Goal: Task Accomplishment & Management: Manage account settings

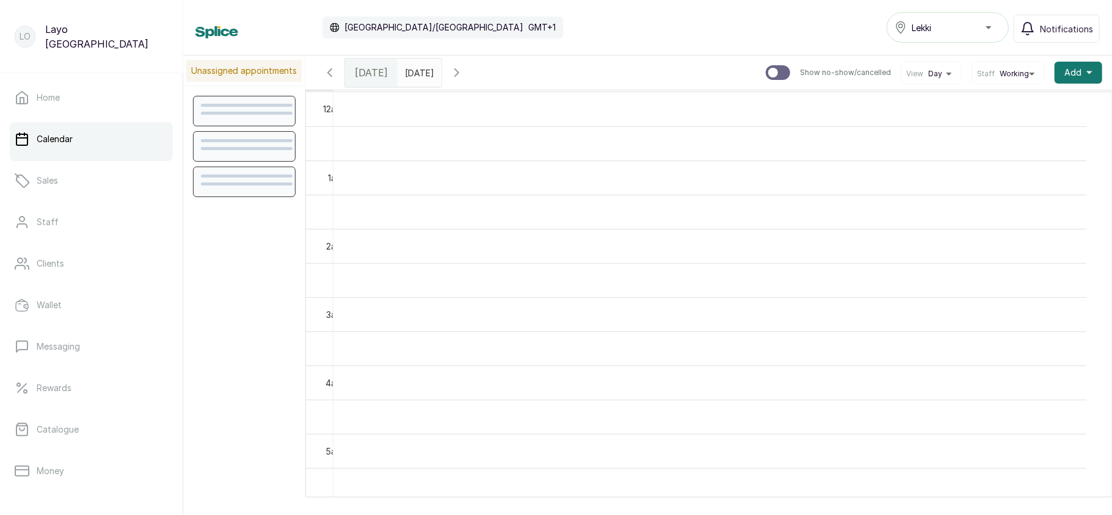
scroll to position [412, 0]
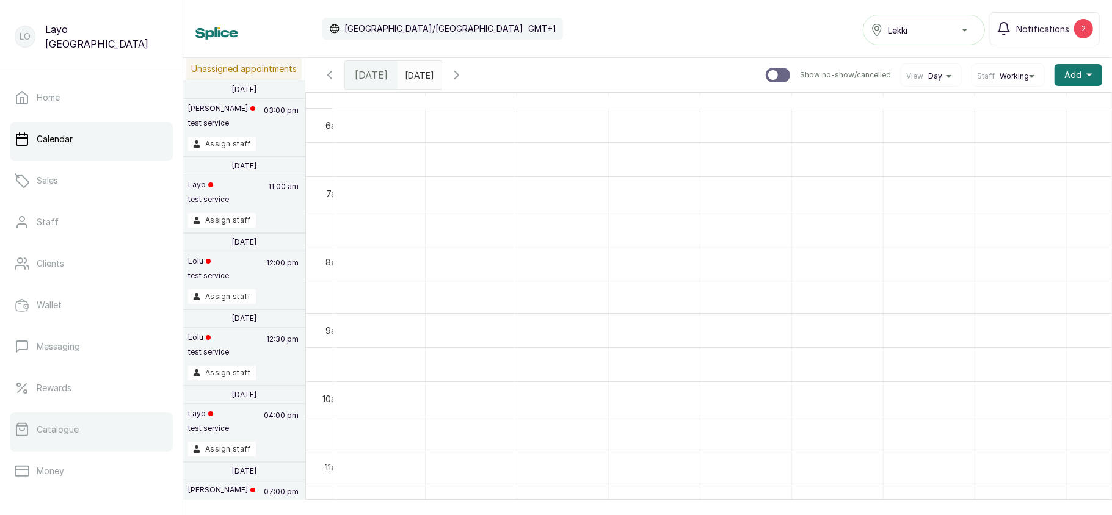
click at [64, 427] on p "Catalogue" at bounding box center [58, 430] width 42 height 12
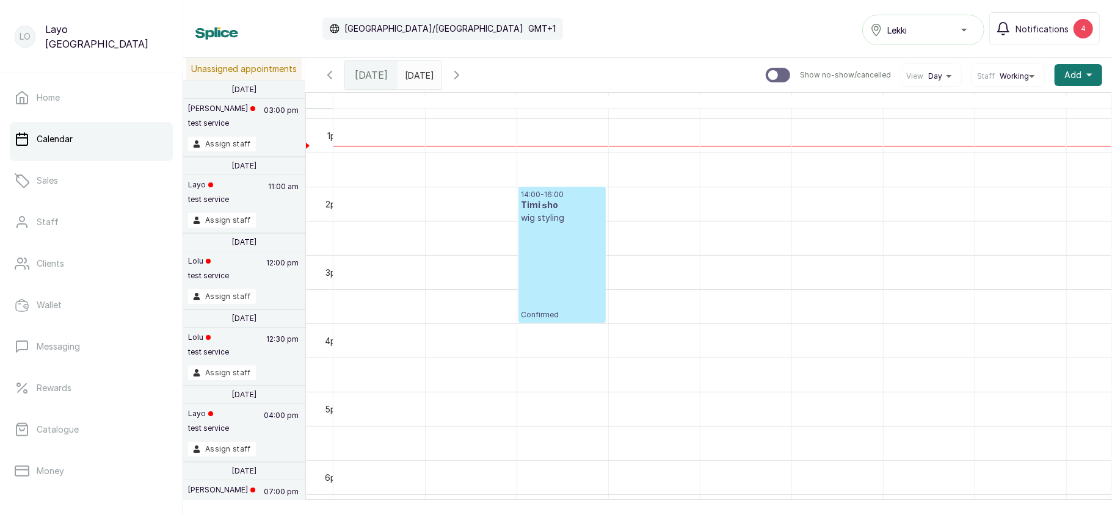
click at [548, 274] on div "14:00 - 16:00 Timi sho wig styling Confirmed" at bounding box center [561, 255] width 81 height 130
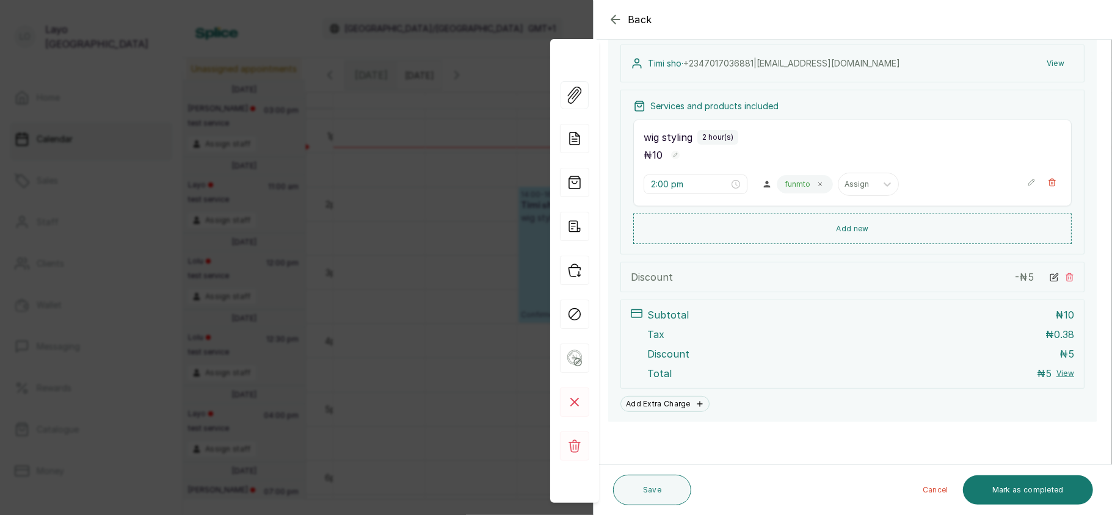
scroll to position [210, 0]
click at [563, 220] on icon "button" at bounding box center [574, 226] width 29 height 29
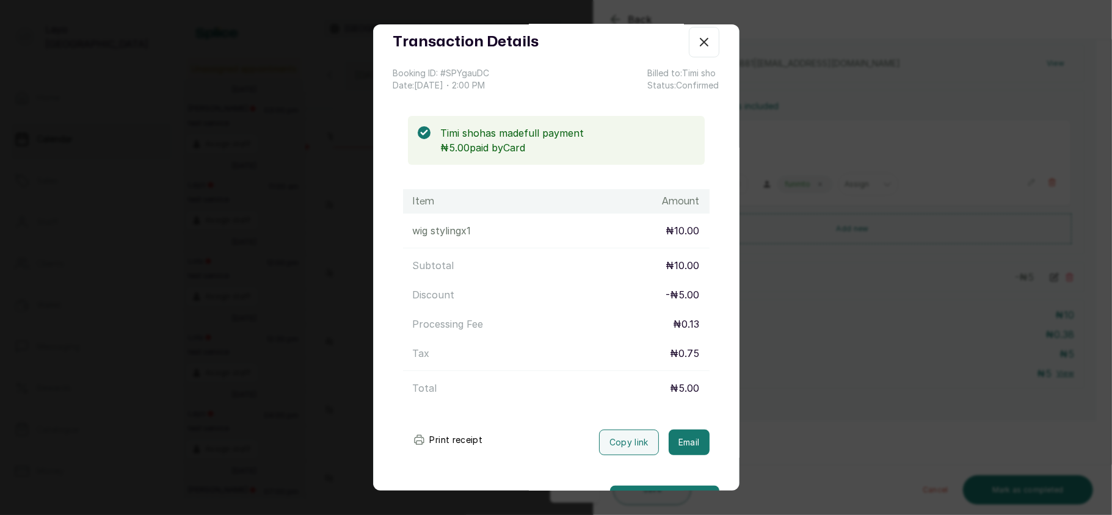
scroll to position [0, 0]
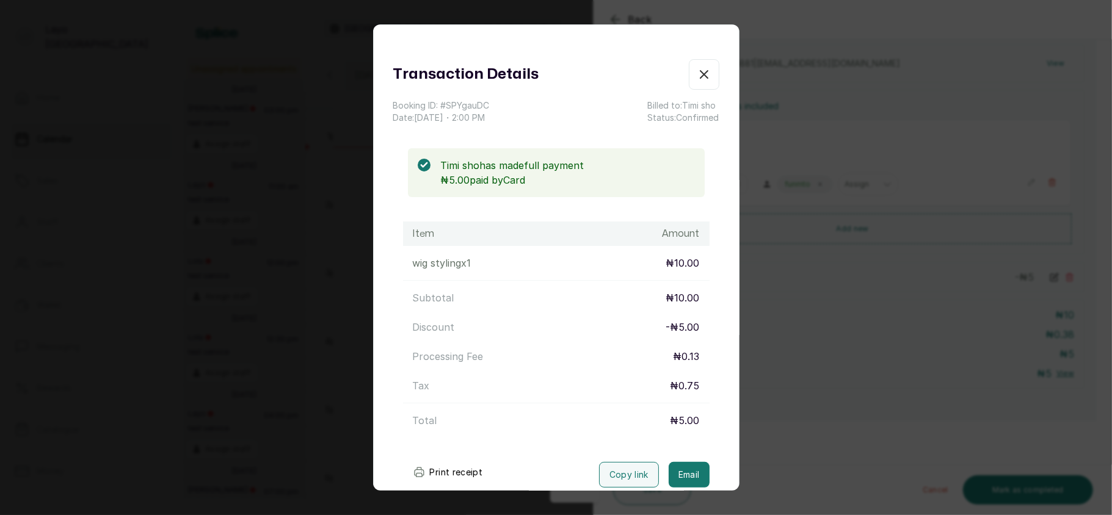
click at [887, 371] on div "Transaction Details Booking ID: # SPYgauDC Date: 10 Sep, 2025 ・ 2:00 PM Billed …" at bounding box center [556, 257] width 1112 height 515
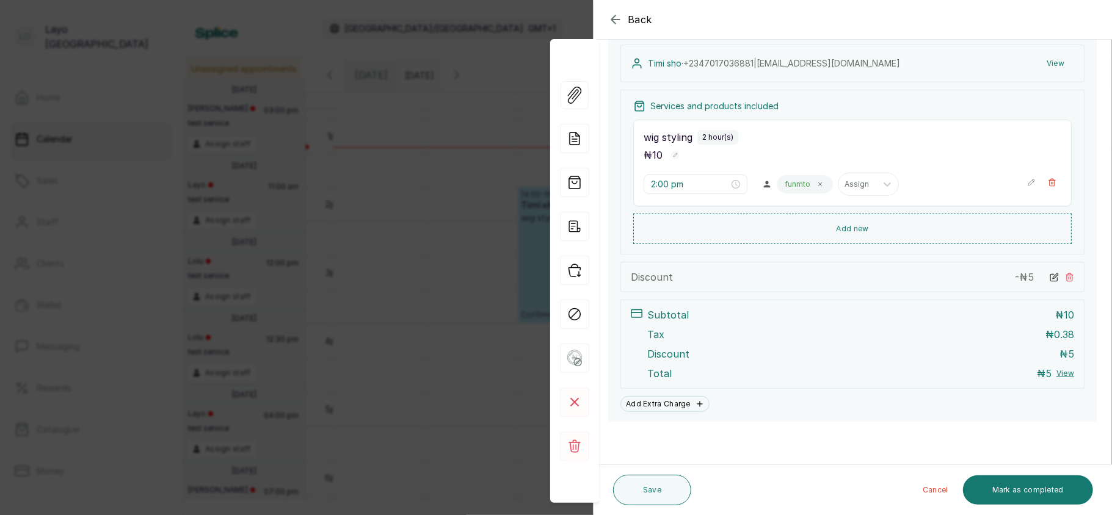
click at [405, 223] on div "Back Appointment Details Edit appointment 🚶 Walk-in (booked by Layo Ogunbanwo) …" at bounding box center [556, 257] width 1112 height 515
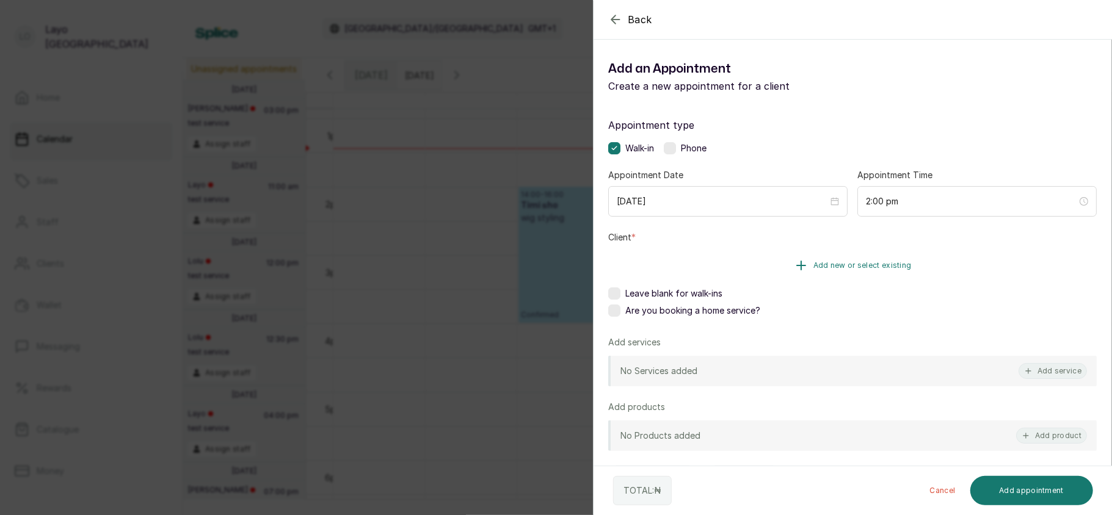
click at [821, 269] on span "Add new or select existing" at bounding box center [862, 266] width 98 height 10
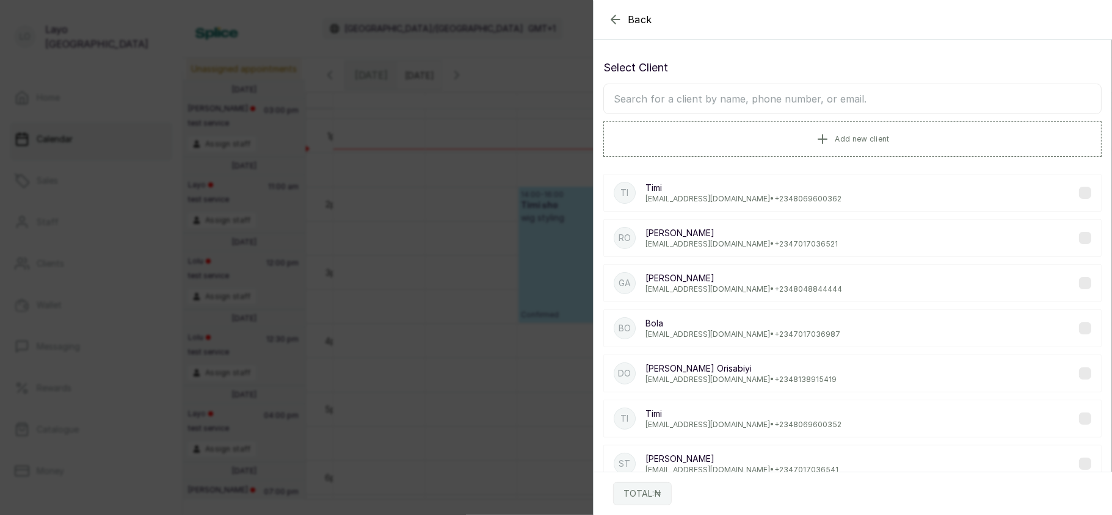
click at [732, 86] on input "text" at bounding box center [852, 99] width 498 height 31
click at [655, 187] on p "Timi" at bounding box center [743, 188] width 196 height 12
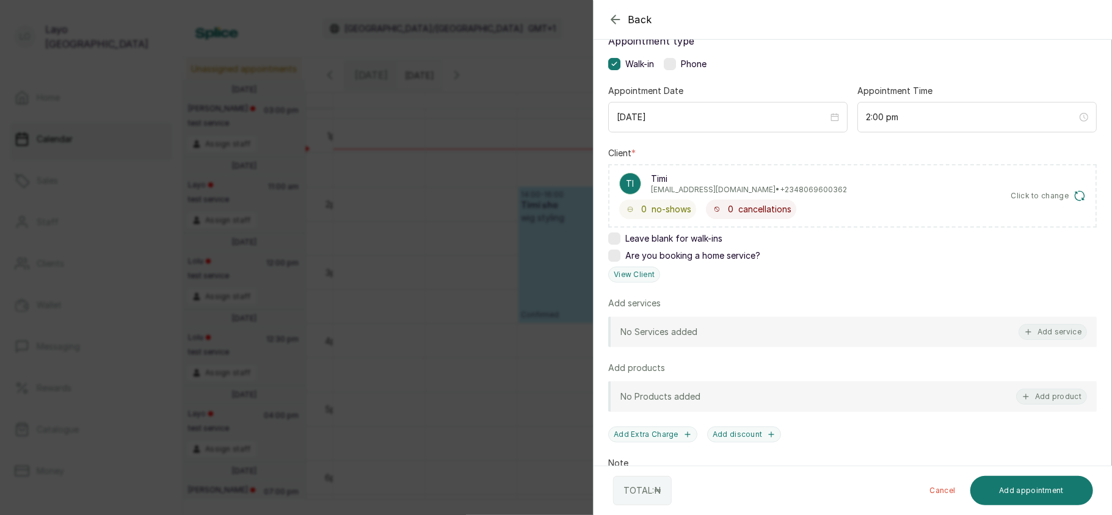
scroll to position [88, 0]
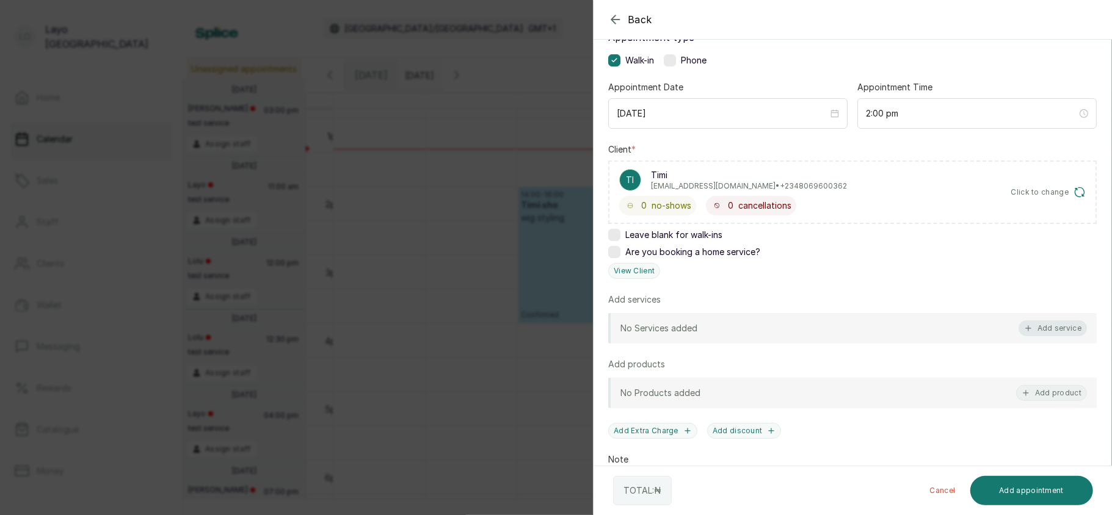
click at [1034, 325] on button "Add service" at bounding box center [1053, 329] width 68 height 16
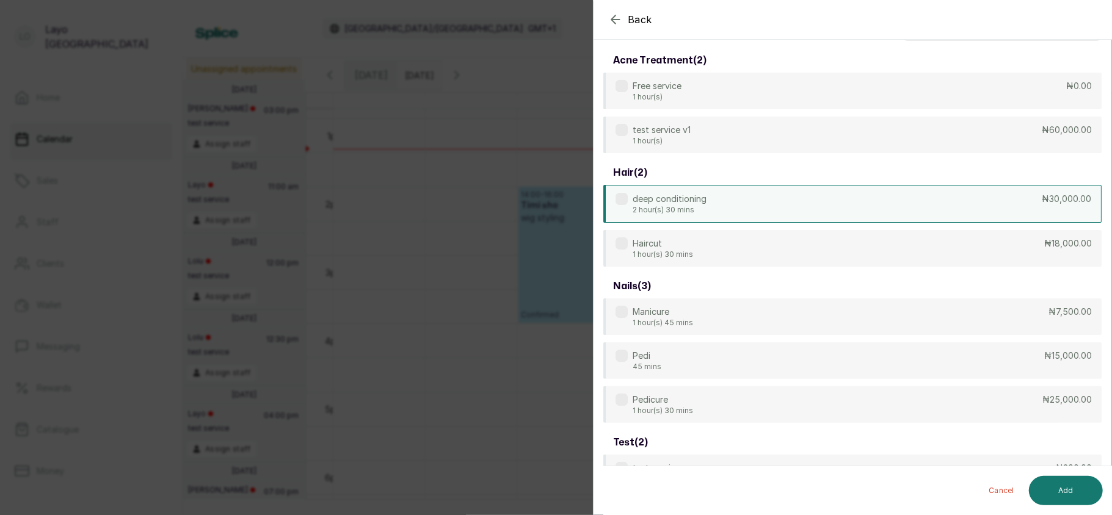
scroll to position [0, 0]
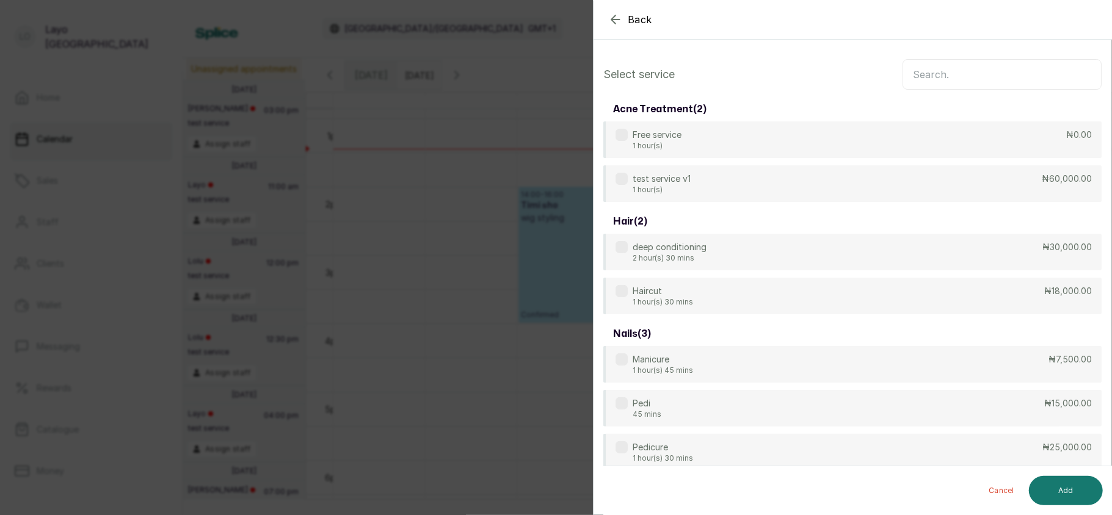
click at [917, 64] on input "text" at bounding box center [1001, 74] width 199 height 31
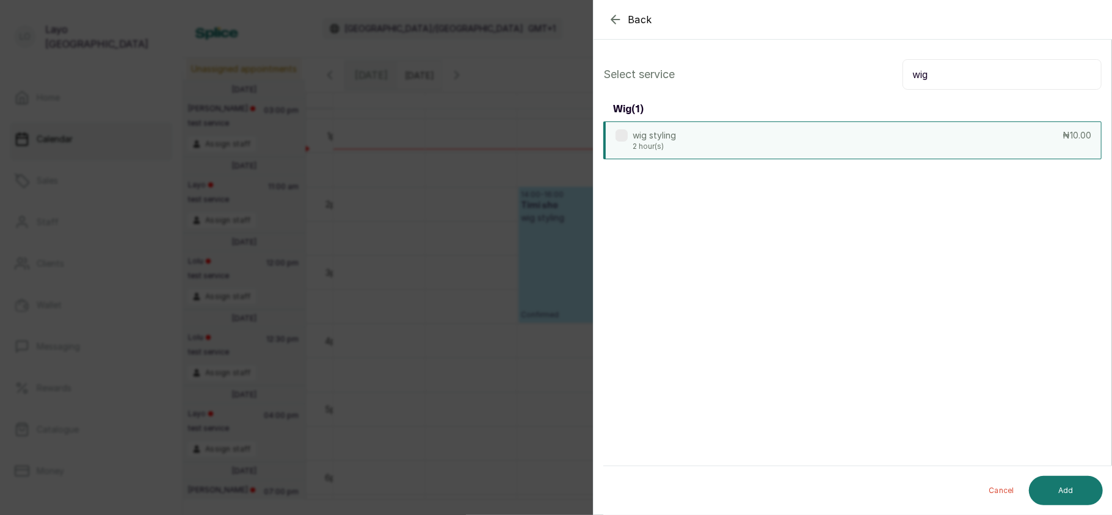
type input "wig"
click at [1032, 128] on div "wig styling 2 hour(s) ₦10.00" at bounding box center [852, 141] width 498 height 38
click at [1061, 485] on button "Add" at bounding box center [1066, 490] width 74 height 29
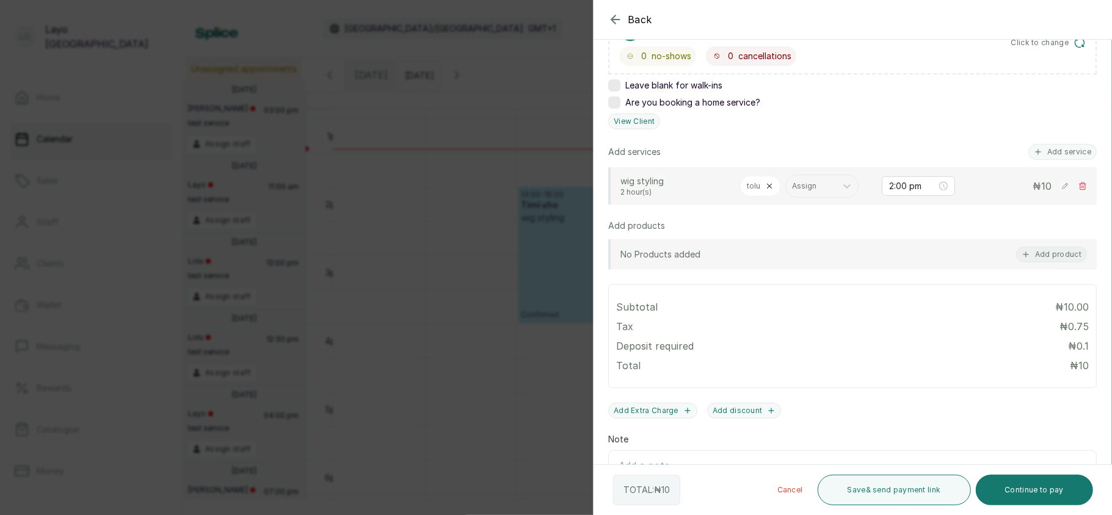
scroll to position [239, 0]
click at [750, 412] on button "Add discount" at bounding box center [744, 409] width 74 height 16
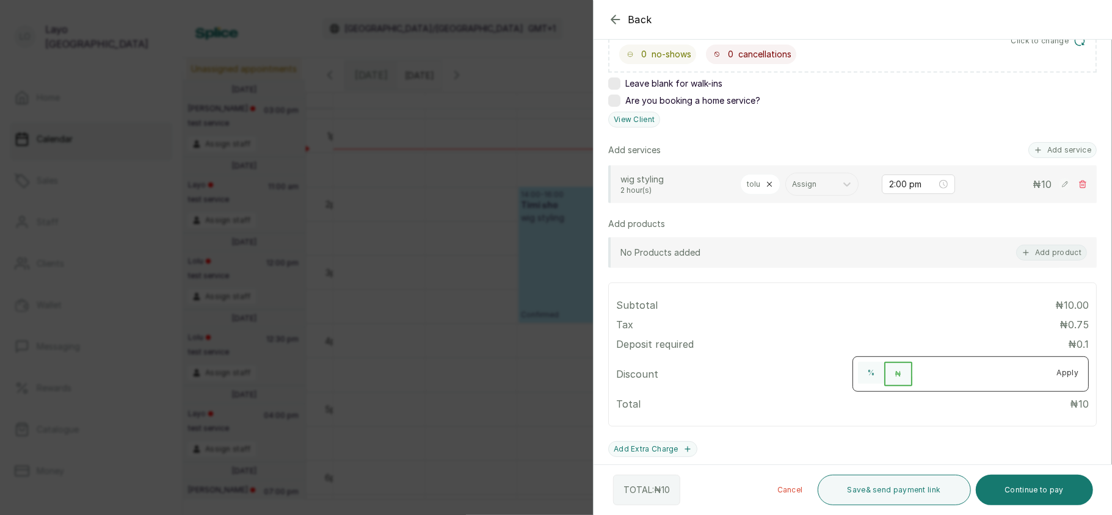
click at [922, 372] on input "number" at bounding box center [979, 372] width 135 height 20
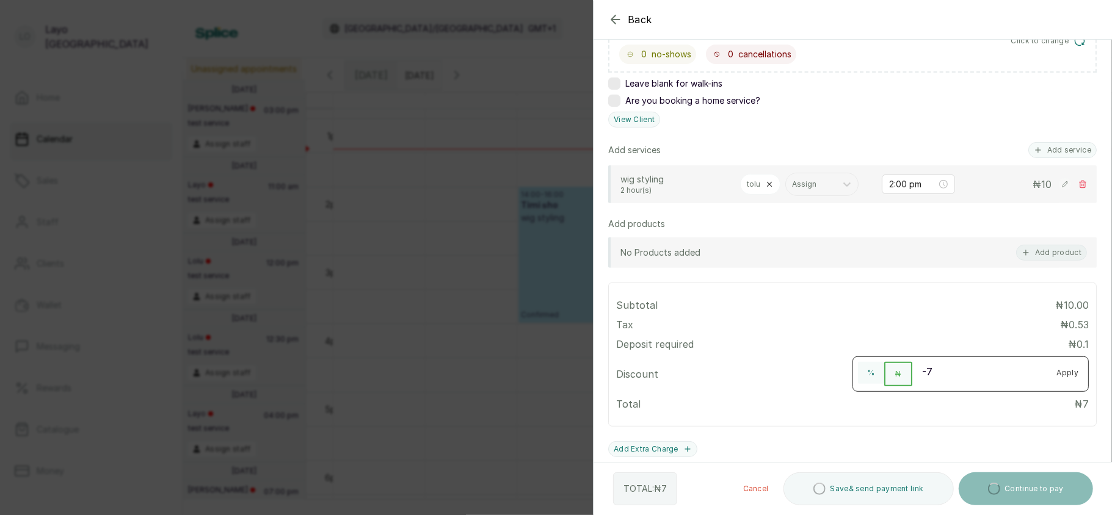
type input "-8"
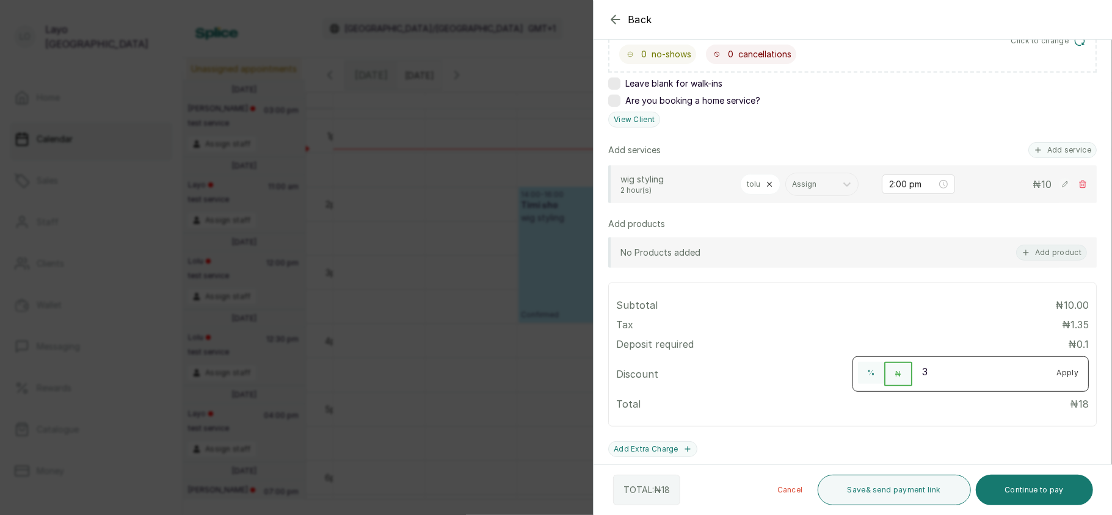
type input "3"
click at [981, 409] on div "Total ₦ 18" at bounding box center [852, 404] width 473 height 15
click at [859, 381] on button "%" at bounding box center [871, 373] width 26 height 22
click at [887, 374] on button "₦" at bounding box center [899, 373] width 25 height 22
click at [427, 199] on div "Back Add Appointment Add an Appointment Create a new appointment for a client A…" at bounding box center [556, 257] width 1112 height 515
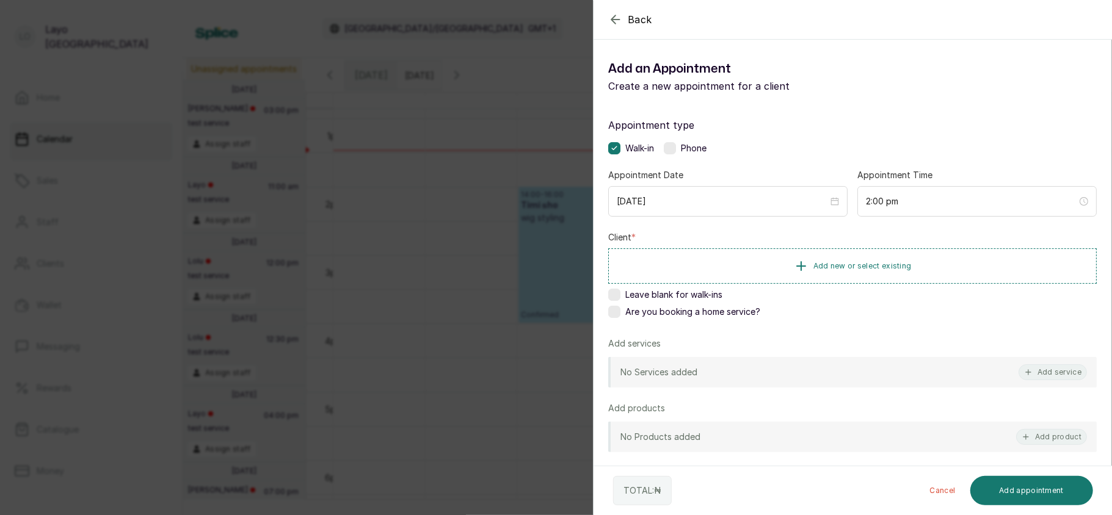
click at [490, 252] on div "Back Add Appointment Add an Appointment Create a new appointment for a client A…" at bounding box center [556, 257] width 1112 height 515
click at [826, 260] on button "Add new or select existing" at bounding box center [852, 266] width 488 height 34
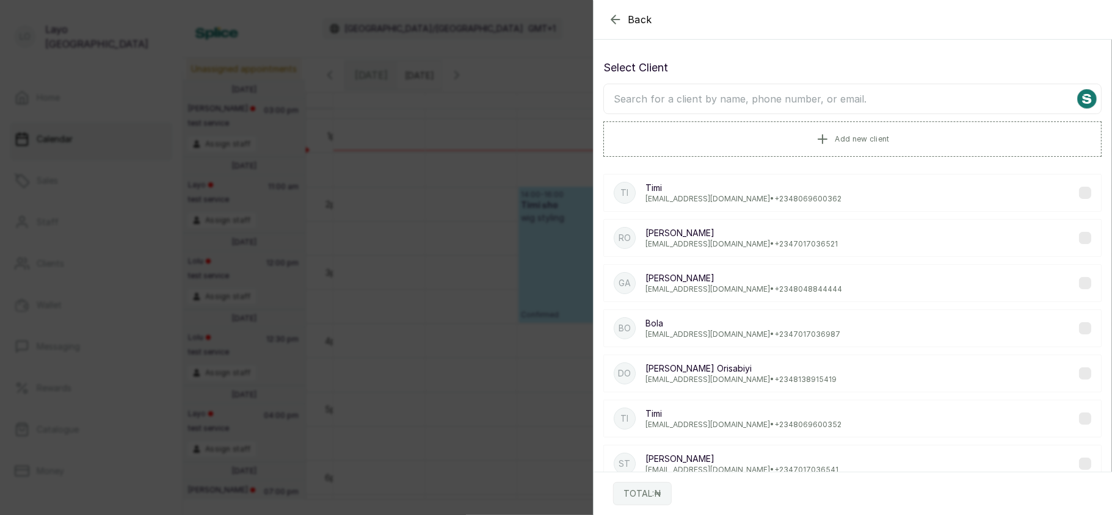
click at [799, 100] on input "text" at bounding box center [852, 99] width 498 height 31
click at [658, 198] on p "lovedive@gmail.com • +234 8069600362" at bounding box center [743, 199] width 196 height 10
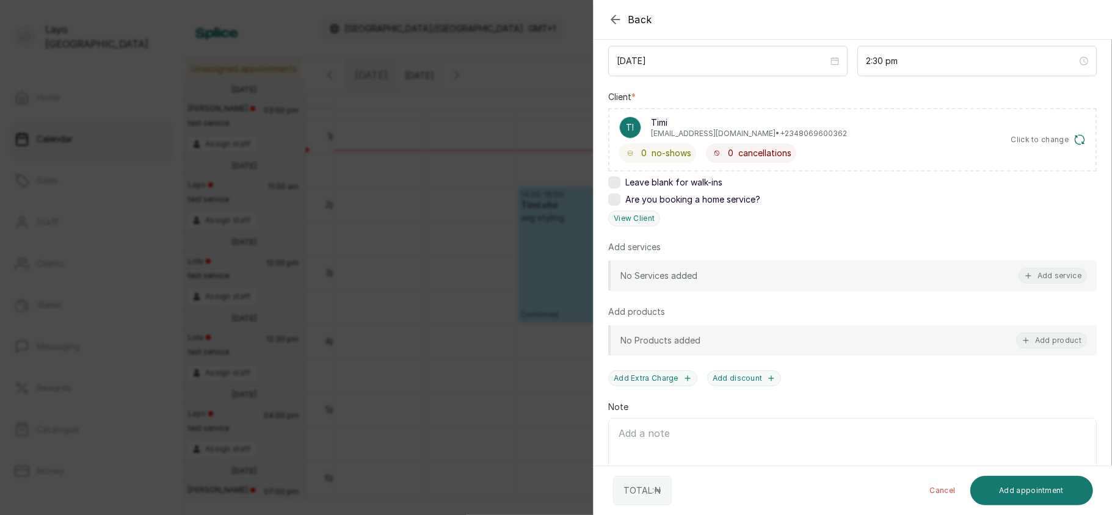
scroll to position [142, 0]
click at [1046, 274] on button "Add service" at bounding box center [1053, 275] width 68 height 16
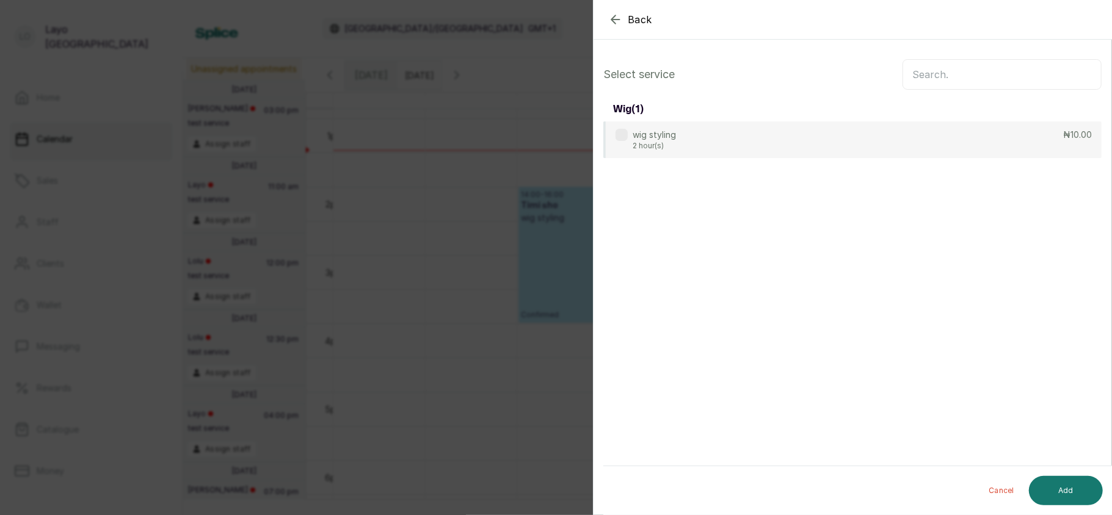
scroll to position [0, 0]
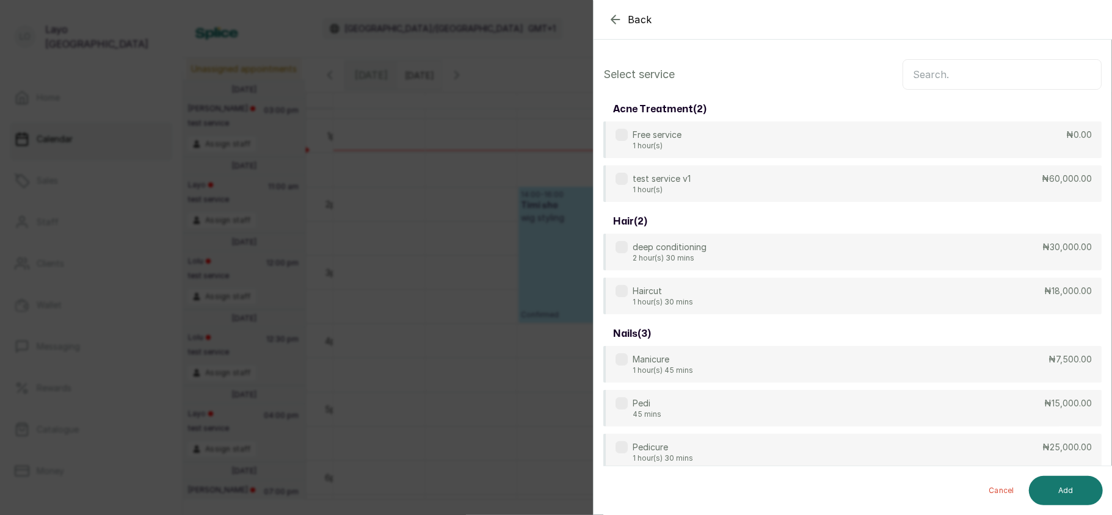
click at [953, 73] on input "text" at bounding box center [1001, 74] width 199 height 31
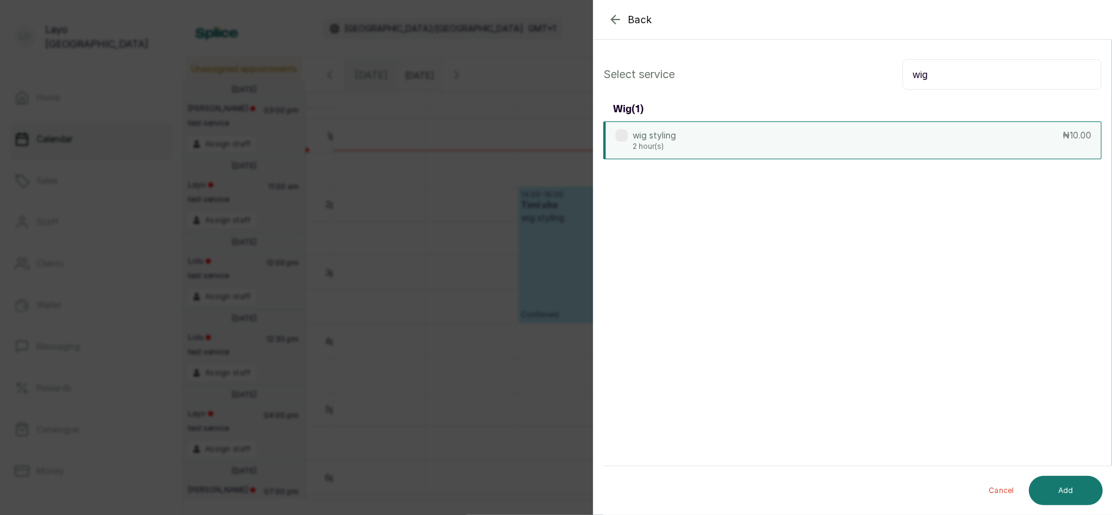
type input "wig"
click at [892, 134] on div "wig styling 2 hour(s) ₦10.00" at bounding box center [852, 141] width 498 height 38
click at [1075, 487] on button "Add" at bounding box center [1066, 490] width 74 height 29
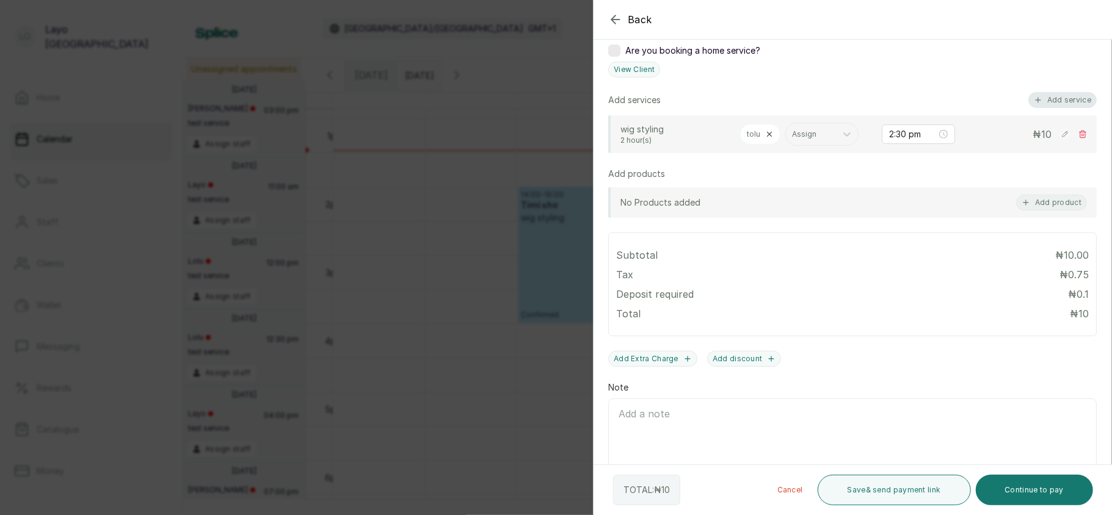
scroll to position [301, 0]
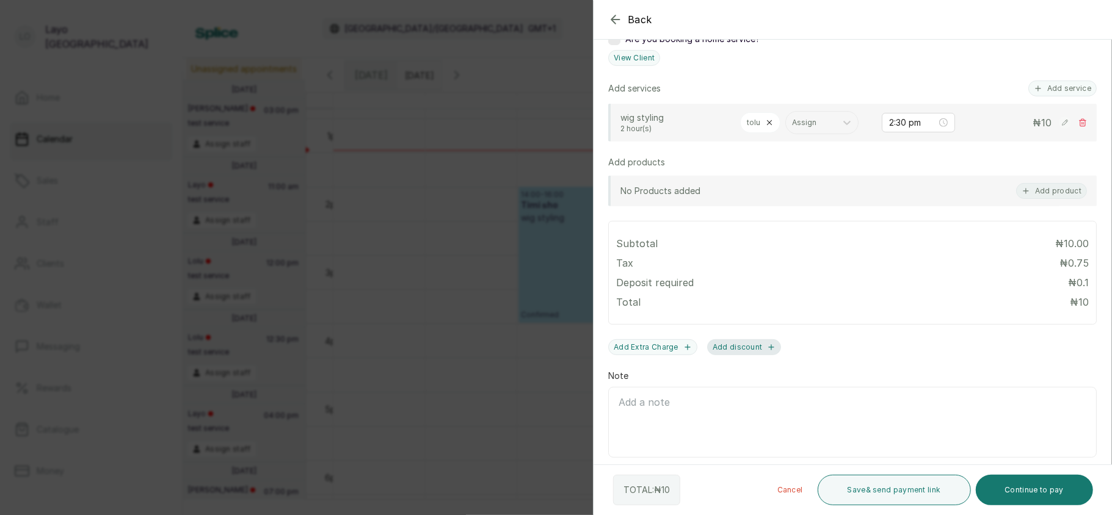
click at [767, 348] on icon "button" at bounding box center [771, 347] width 9 height 9
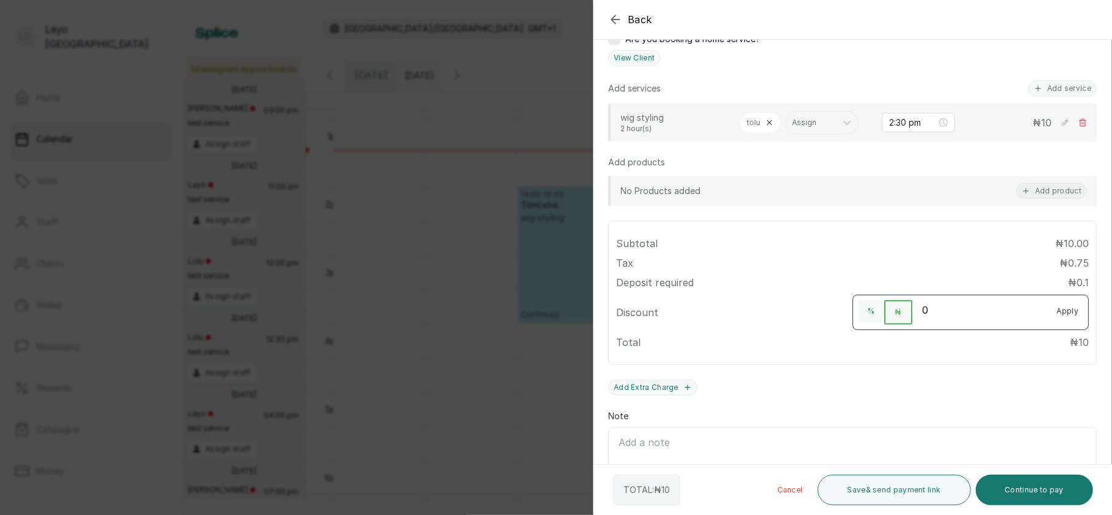
click at [945, 305] on input "0" at bounding box center [979, 310] width 135 height 20
type input "3"
click at [1031, 487] on button "Continue to pay" at bounding box center [1035, 490] width 118 height 31
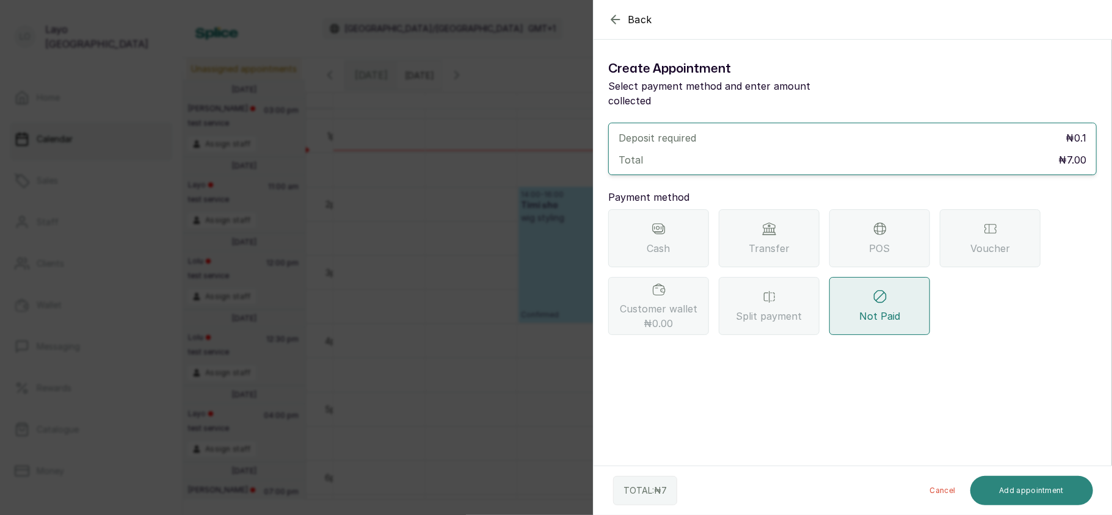
scroll to position [0, 0]
click at [764, 247] on span "Transfer" at bounding box center [769, 248] width 41 height 15
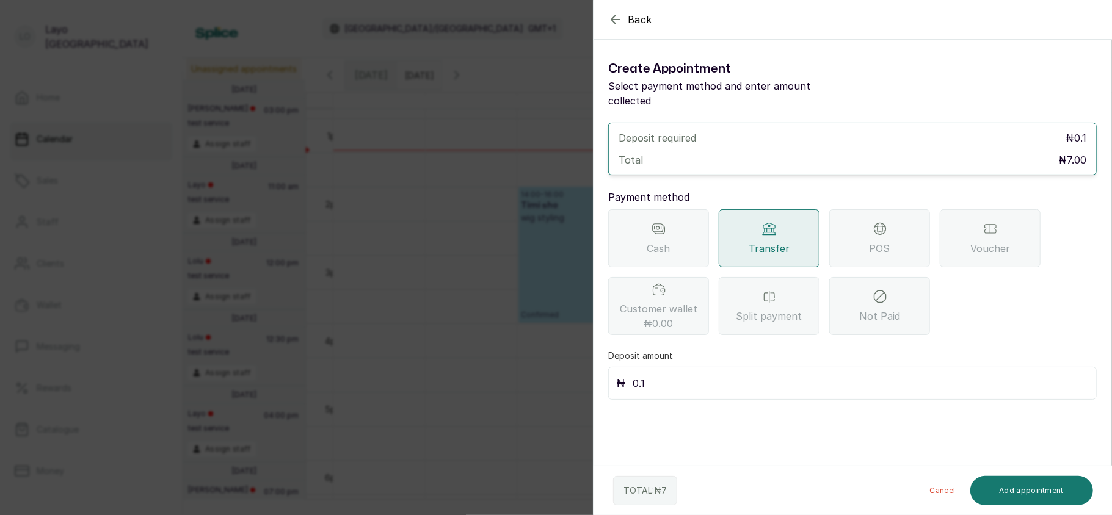
click at [745, 375] on input "0.1" at bounding box center [861, 383] width 456 height 17
type input "0"
type input "7"
click at [1038, 487] on button "Add appointment" at bounding box center [1031, 490] width 123 height 29
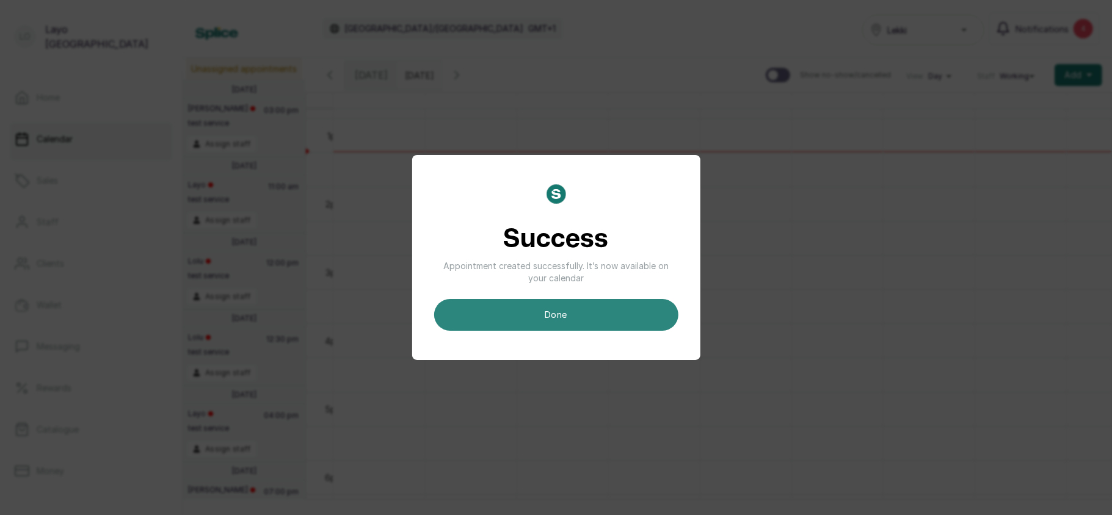
click at [570, 322] on button "done" at bounding box center [556, 315] width 244 height 32
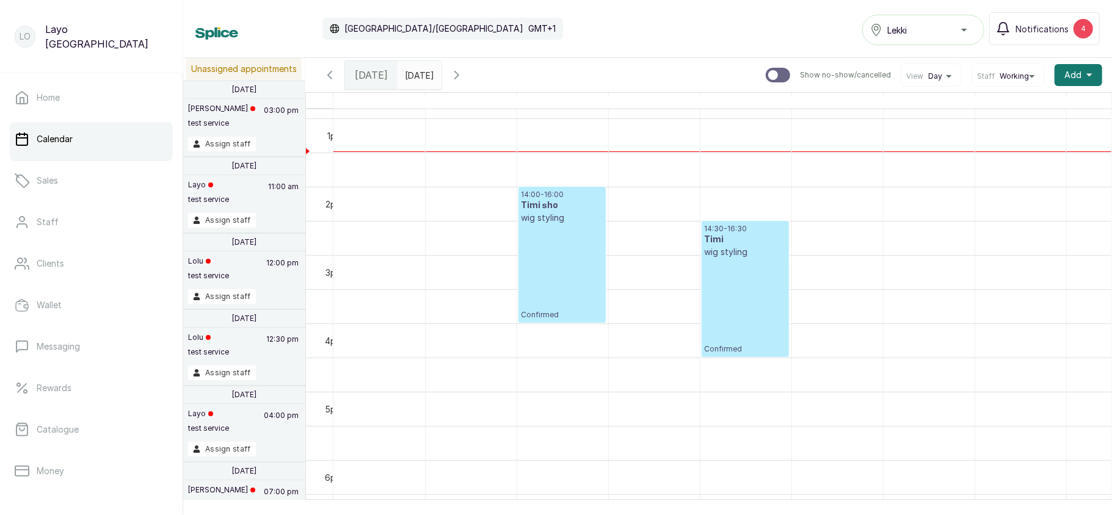
click at [750, 294] on div "14:30 - 16:30 Timi wig styling Confirmed" at bounding box center [745, 289] width 81 height 130
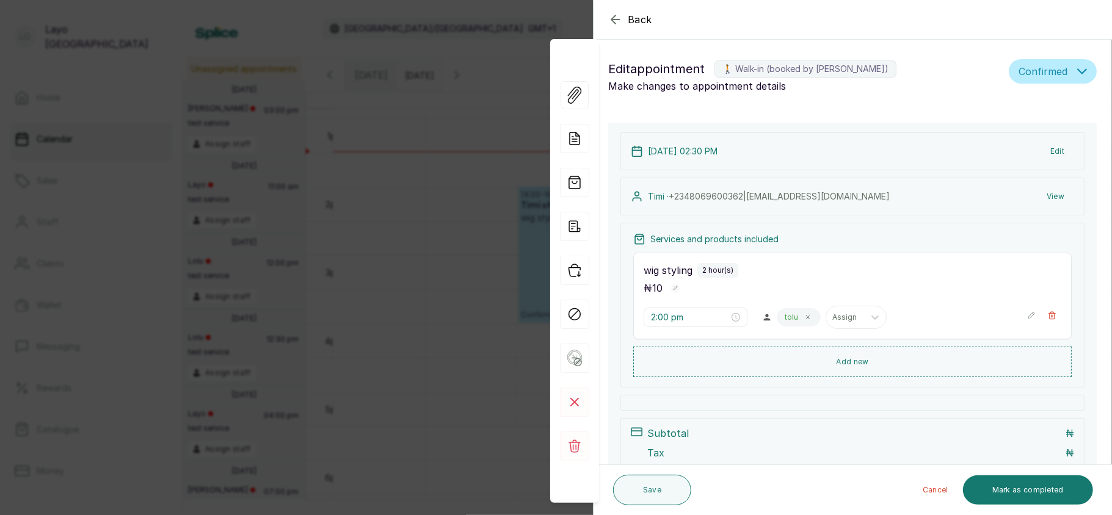
type input "2:30 pm"
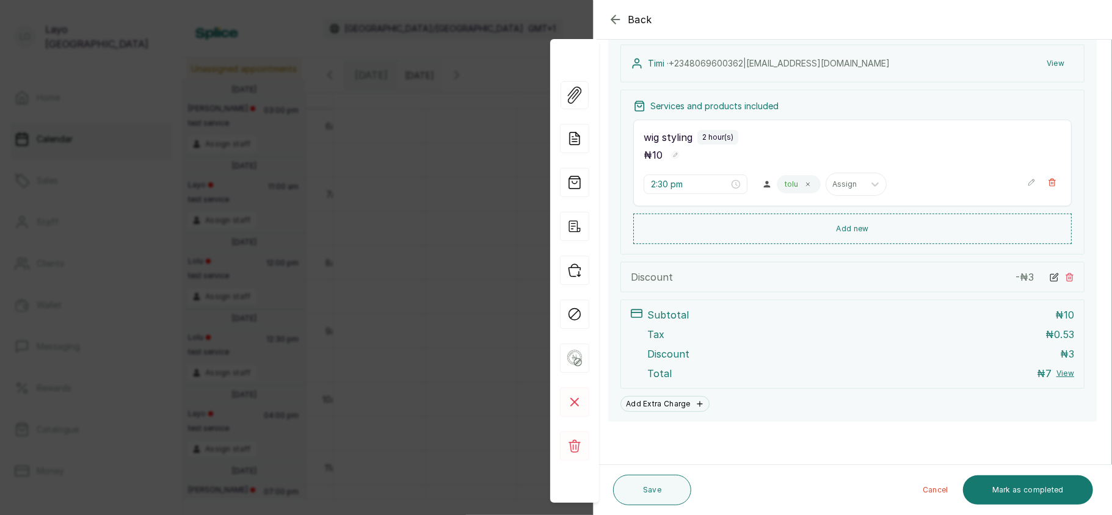
scroll to position [186, 0]
click at [1056, 371] on button "View" at bounding box center [1065, 374] width 18 height 10
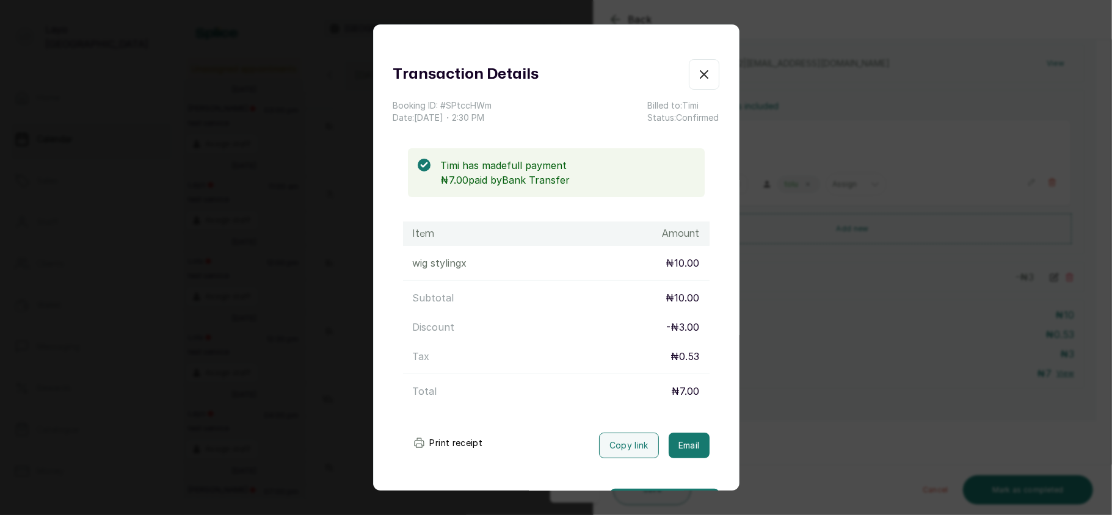
click at [1007, 349] on div "Transaction Details Booking ID: # SPtccHWm Date: 10 Sep, 2025 ・ 2:30 PM Billed …" at bounding box center [556, 257] width 1112 height 515
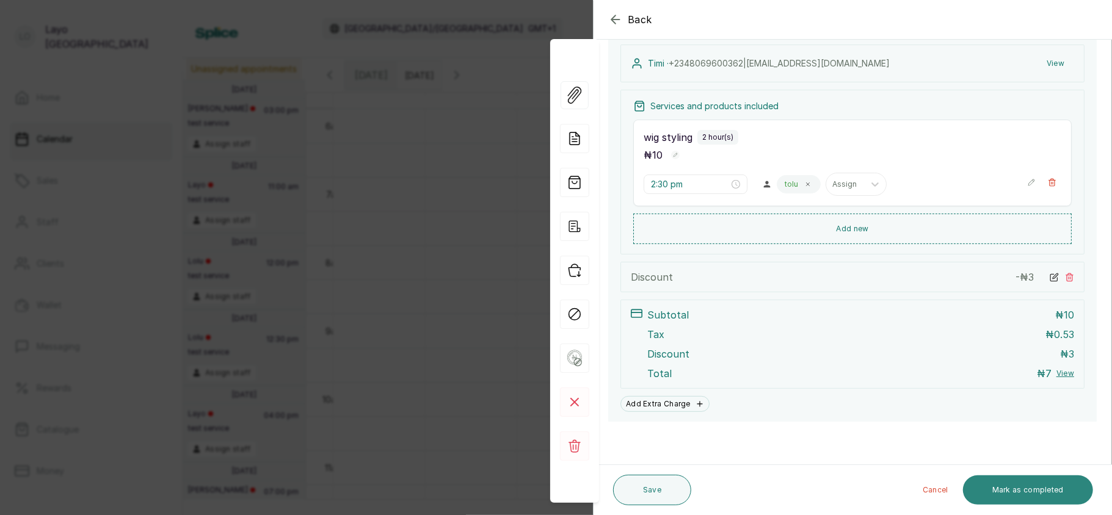
click at [1042, 490] on button "Mark as completed" at bounding box center [1028, 490] width 130 height 29
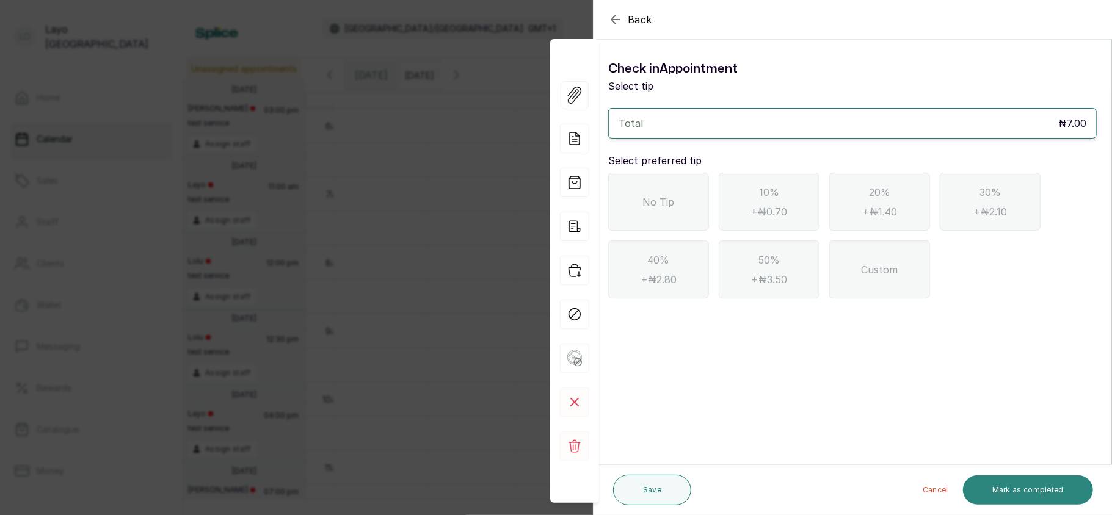
scroll to position [0, 0]
click at [633, 196] on div "No Tip" at bounding box center [658, 202] width 101 height 58
click at [1024, 484] on button "Mark as completed" at bounding box center [1028, 490] width 130 height 29
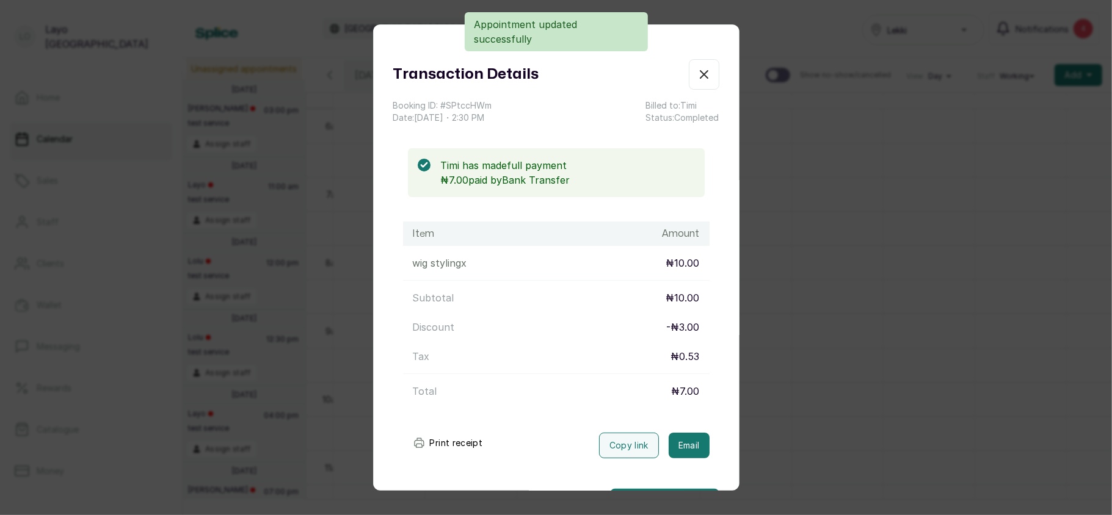
click at [961, 457] on div "Transaction Details Booking ID: # SPtccHWm Date: 10 Sep, 2025 ・ 2:30 PM Billed …" at bounding box center [556, 257] width 1112 height 515
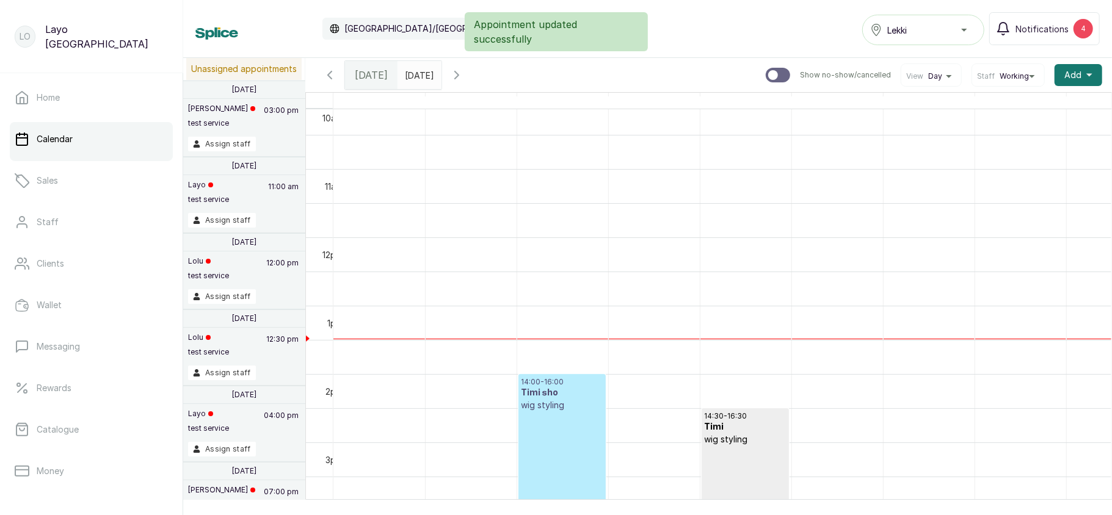
scroll to position [829, 0]
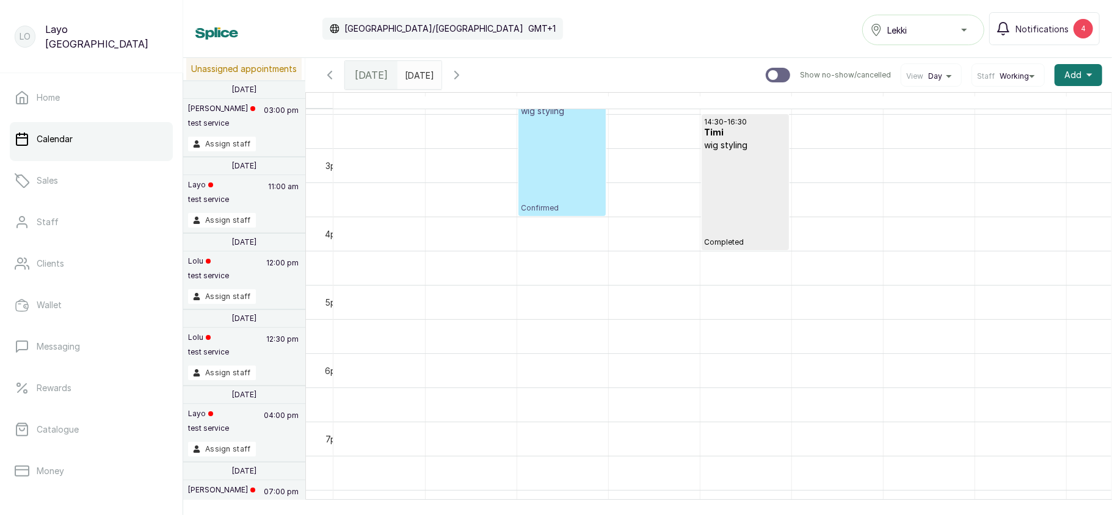
click at [573, 162] on div "14:00 - 16:00 Timi sho wig styling Confirmed" at bounding box center [561, 148] width 81 height 130
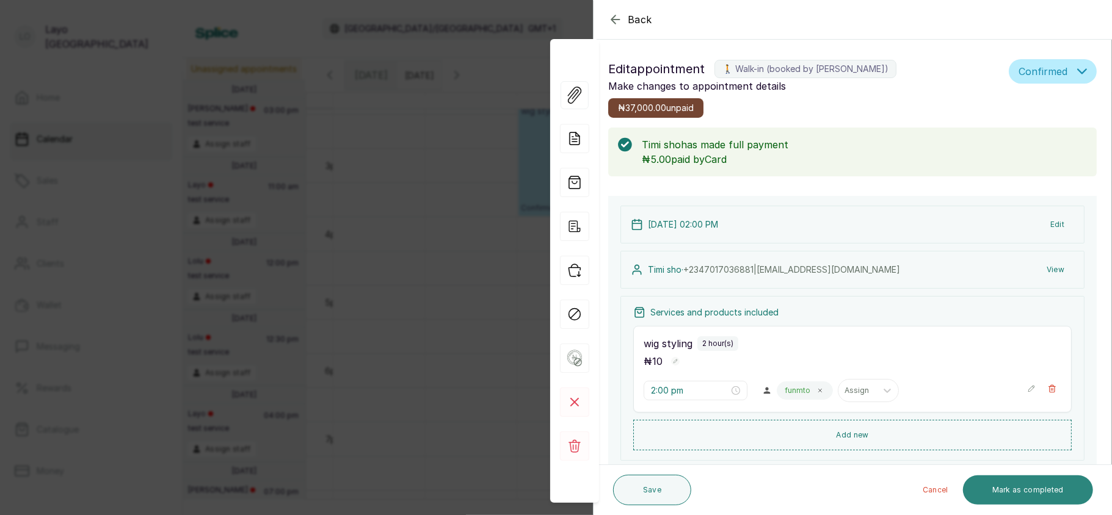
click at [1031, 490] on button "Mark as completed" at bounding box center [1028, 490] width 130 height 29
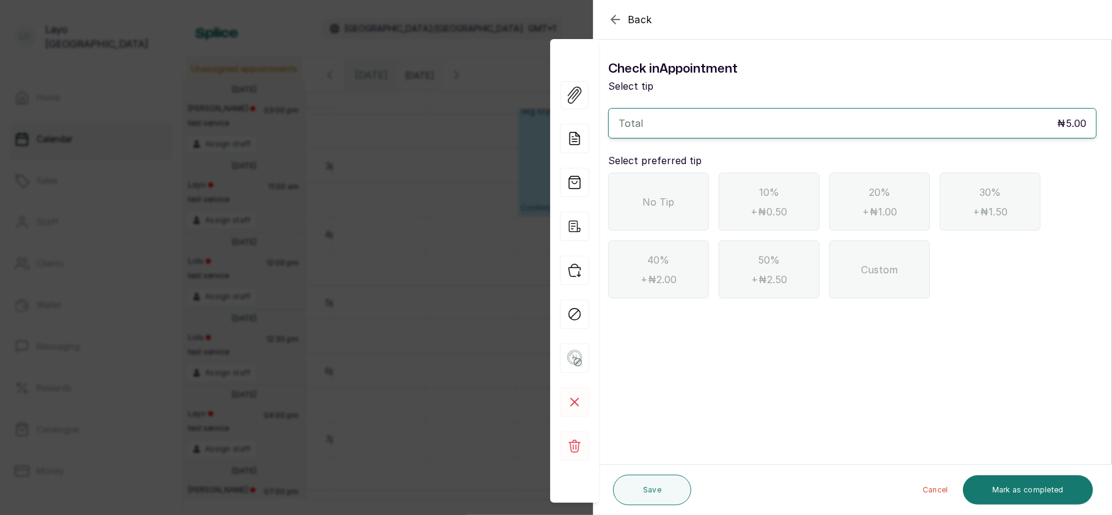
click at [635, 198] on div "No Tip" at bounding box center [658, 202] width 101 height 58
click at [414, 359] on div "Back Appointment Details Check in Appointment Select tip Total ₦5.00 Select pre…" at bounding box center [556, 257] width 1112 height 515
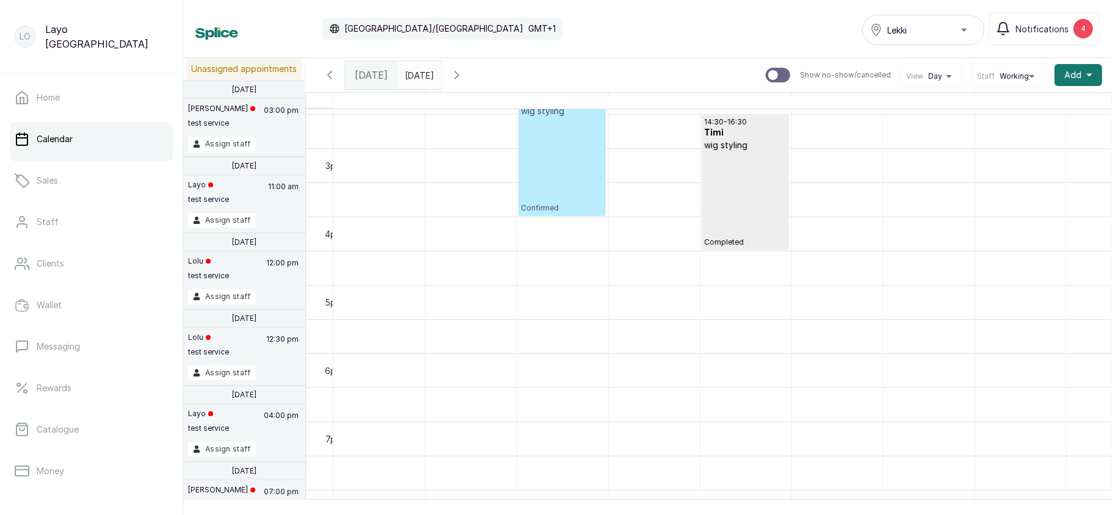
scroll to position [831, 0]
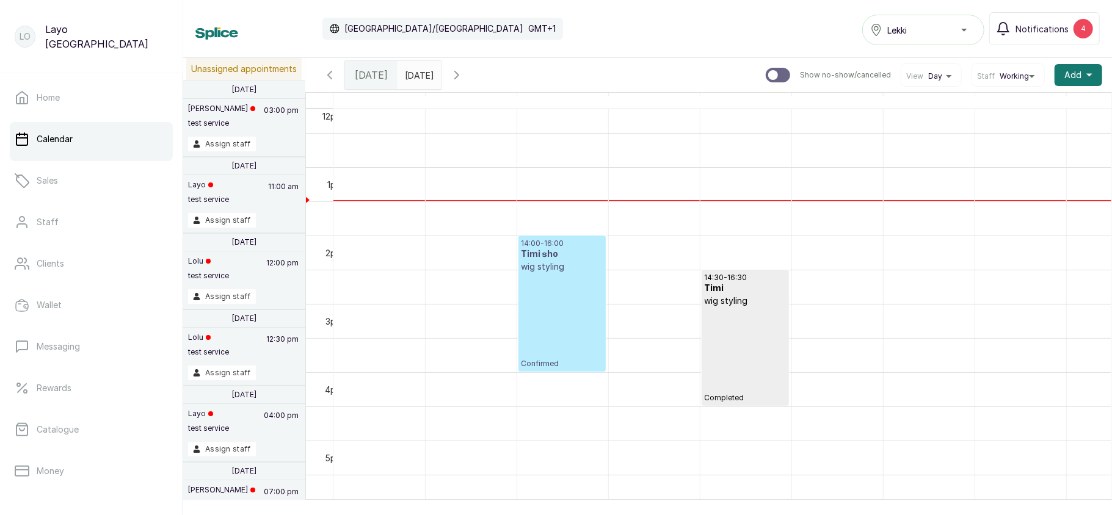
click at [569, 313] on div "14:00 - 16:00 Timi sho wig styling Confirmed" at bounding box center [561, 304] width 81 height 130
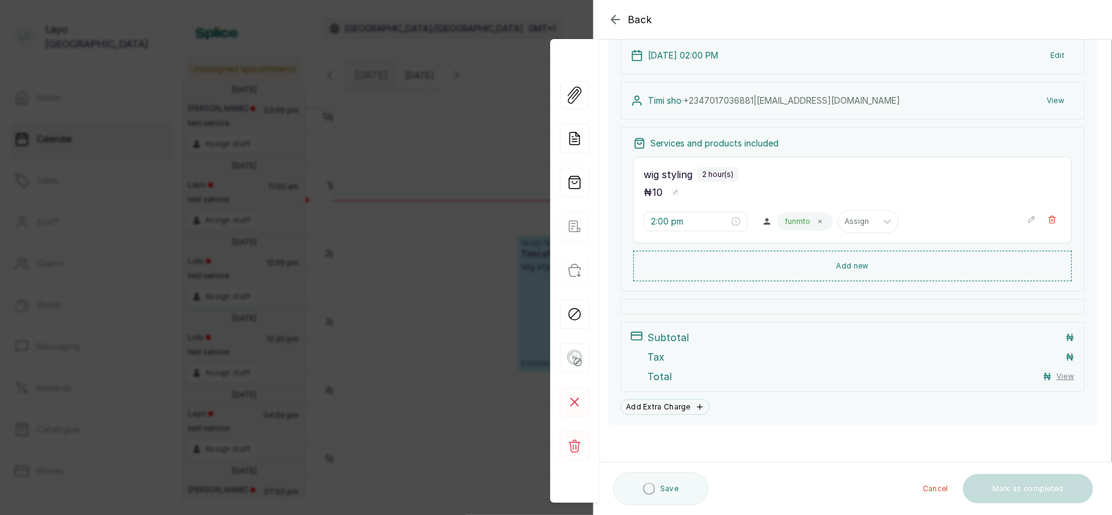
scroll to position [121, 0]
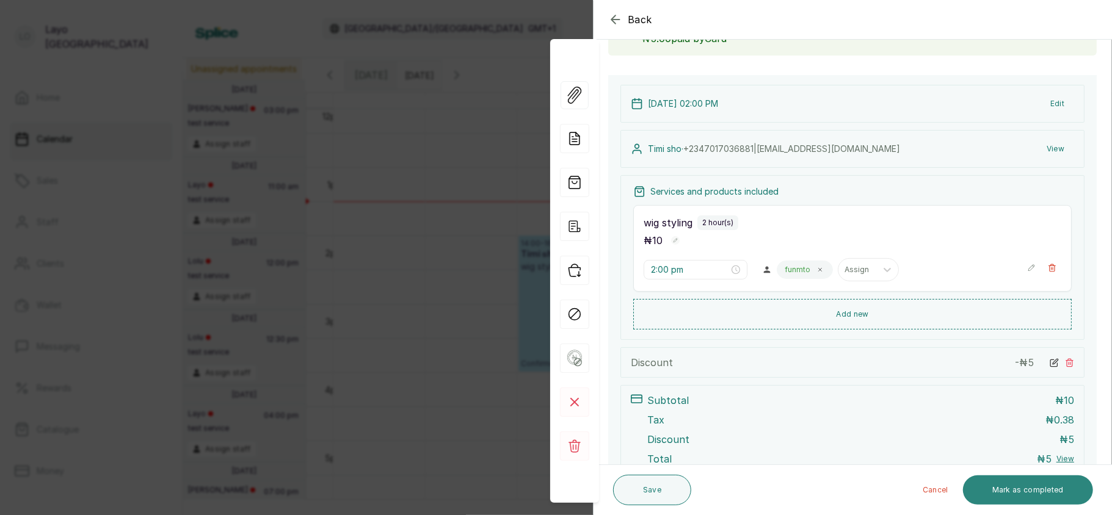
click at [1041, 491] on button "Mark as completed" at bounding box center [1028, 490] width 130 height 29
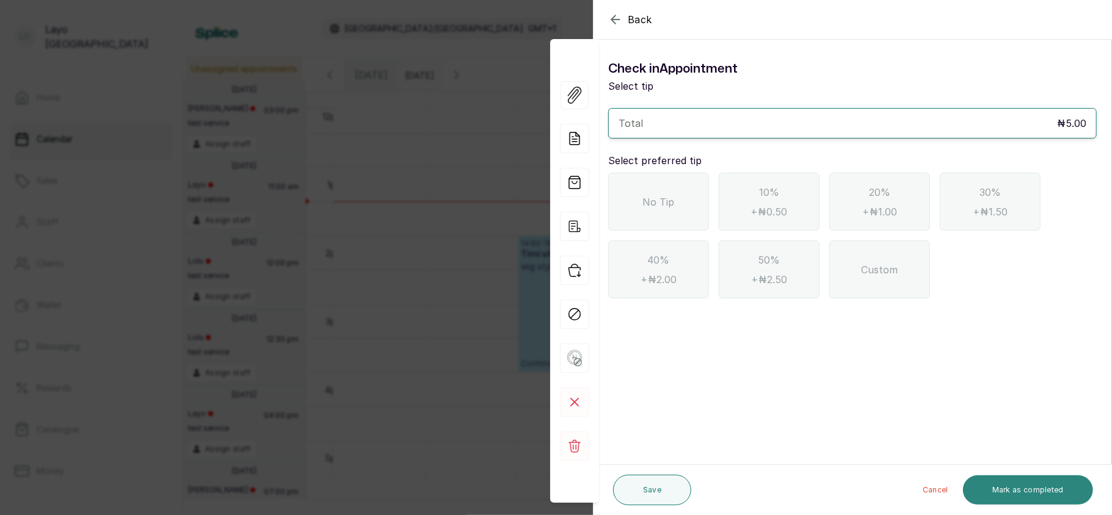
scroll to position [0, 0]
click at [650, 195] on span "No Tip" at bounding box center [659, 202] width 32 height 15
click at [1022, 484] on button "Mark as completed" at bounding box center [1028, 490] width 130 height 29
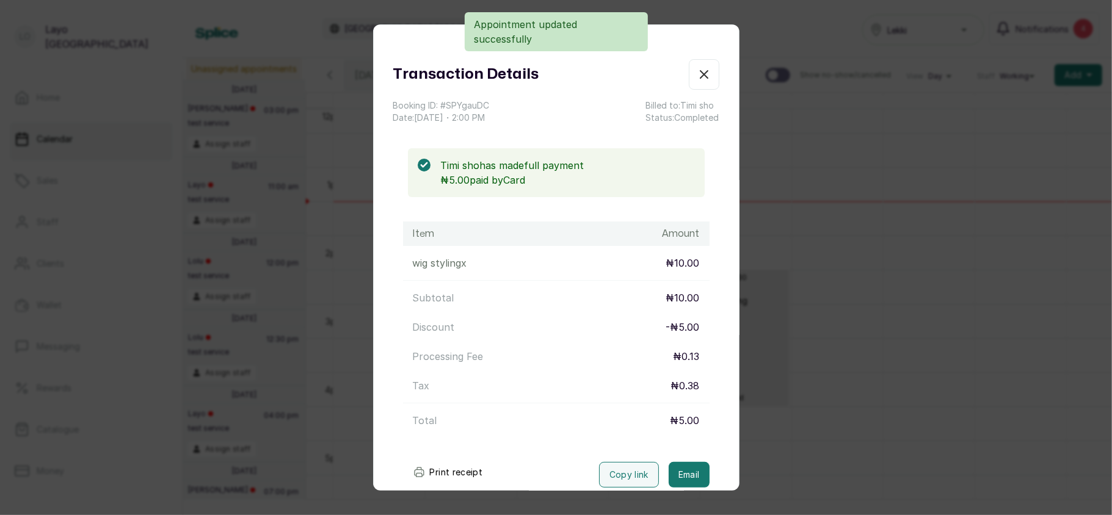
click at [975, 457] on div "Transaction Details Booking ID: # SPYgauDC Date: 10 Sep, 2025 ・ 2:00 PM Billed …" at bounding box center [556, 257] width 1112 height 515
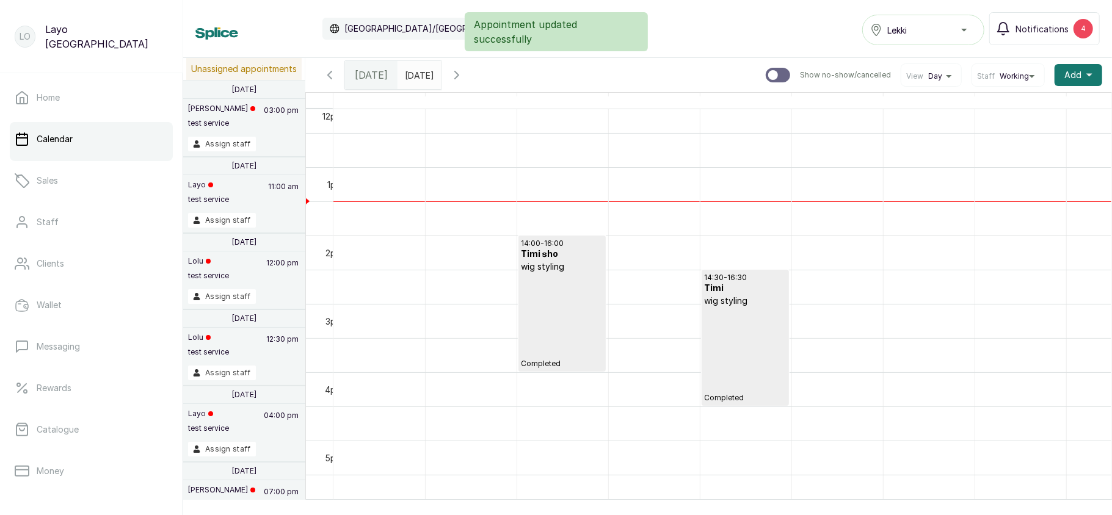
click at [586, 296] on div "14:00 - 16:00 Timi sho wig styling Completed" at bounding box center [561, 304] width 81 height 130
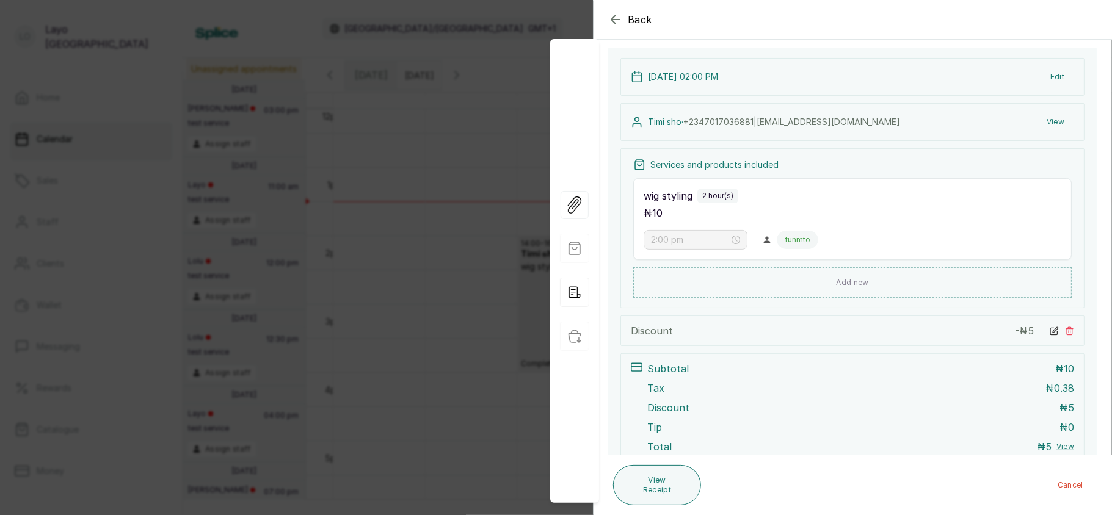
scroll to position [225, 0]
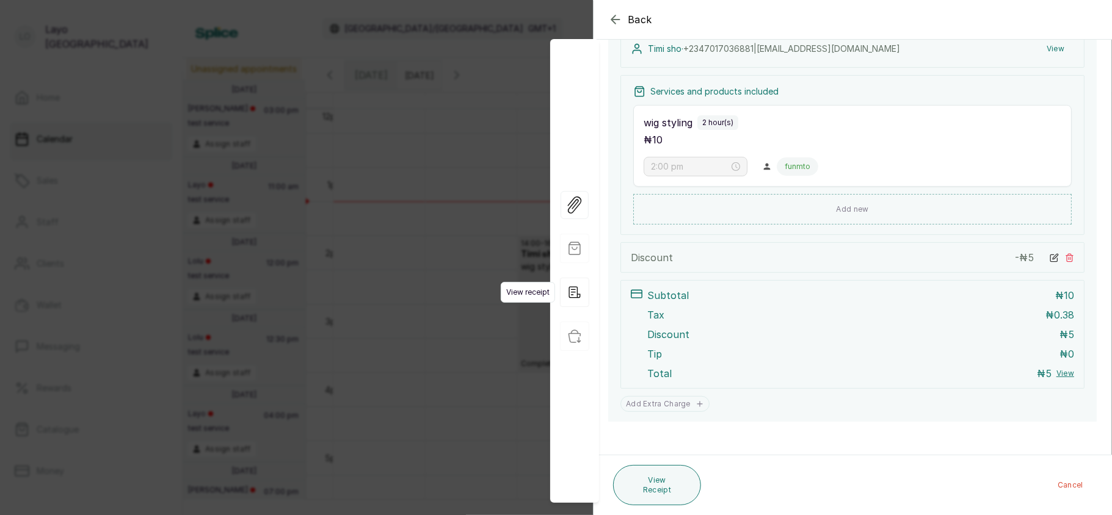
click at [579, 285] on icon "button" at bounding box center [574, 292] width 29 height 29
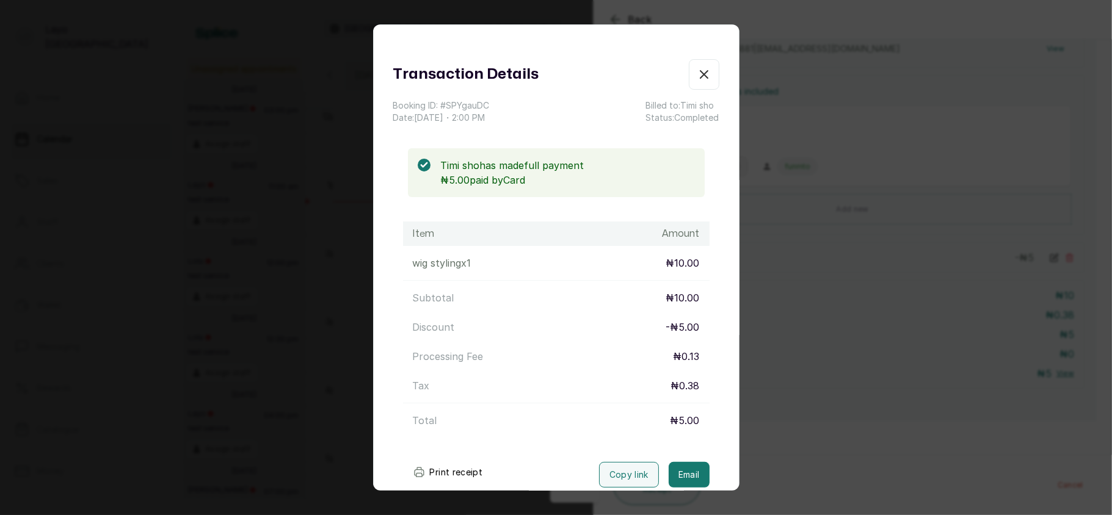
scroll to position [74, 0]
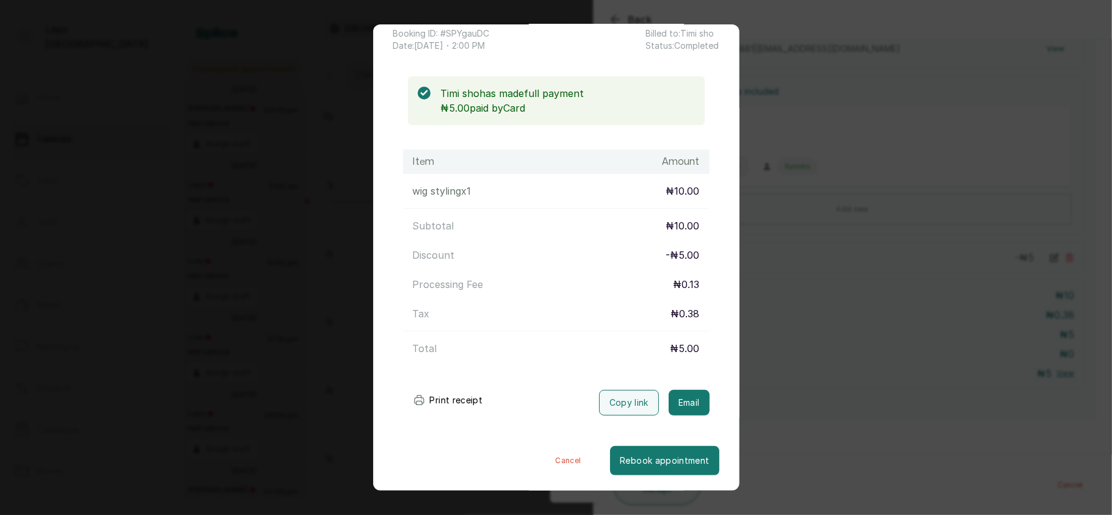
click at [762, 261] on div "Transaction Details Booking ID: # SPYgauDC Date: 10 Sep, 2025 ・ 2:00 PM Billed …" at bounding box center [556, 257] width 1112 height 515
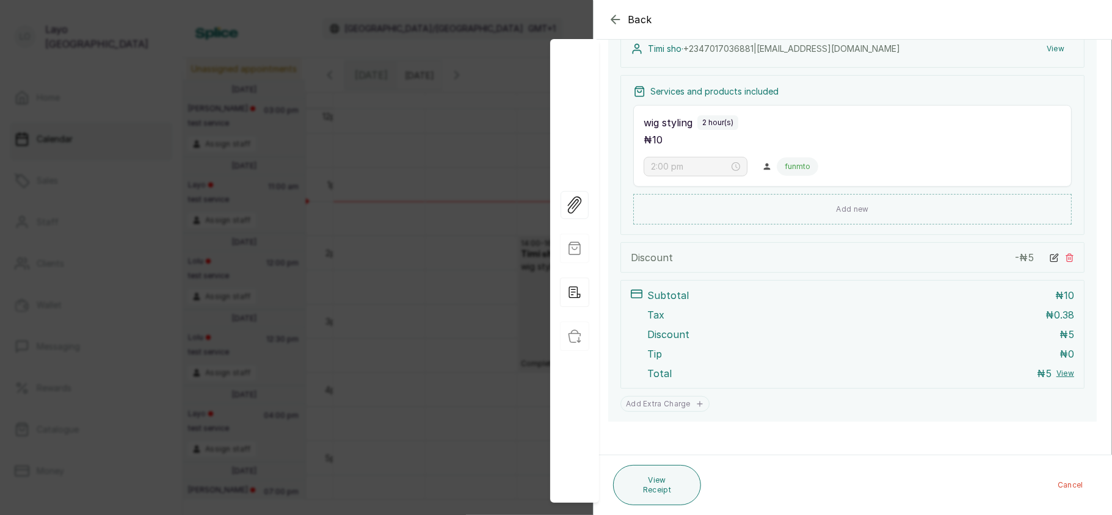
click at [489, 275] on div "Back Appointment Details Edit appointment 🚶 Walk-in (booked by Layo Ogunbanwo) …" at bounding box center [556, 257] width 1112 height 515
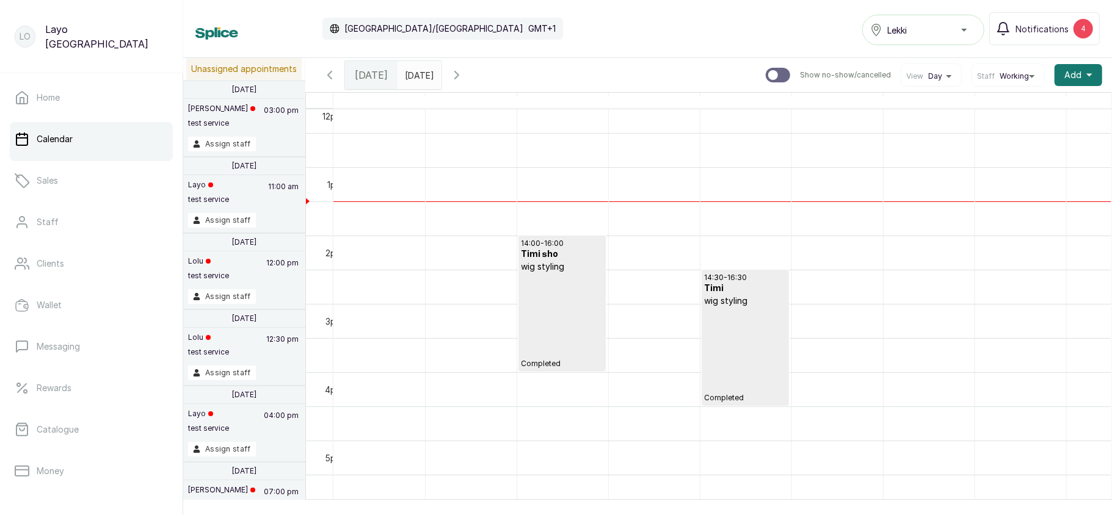
click at [751, 329] on div "14:30 - 16:30 Timi wig styling Completed" at bounding box center [745, 338] width 81 height 130
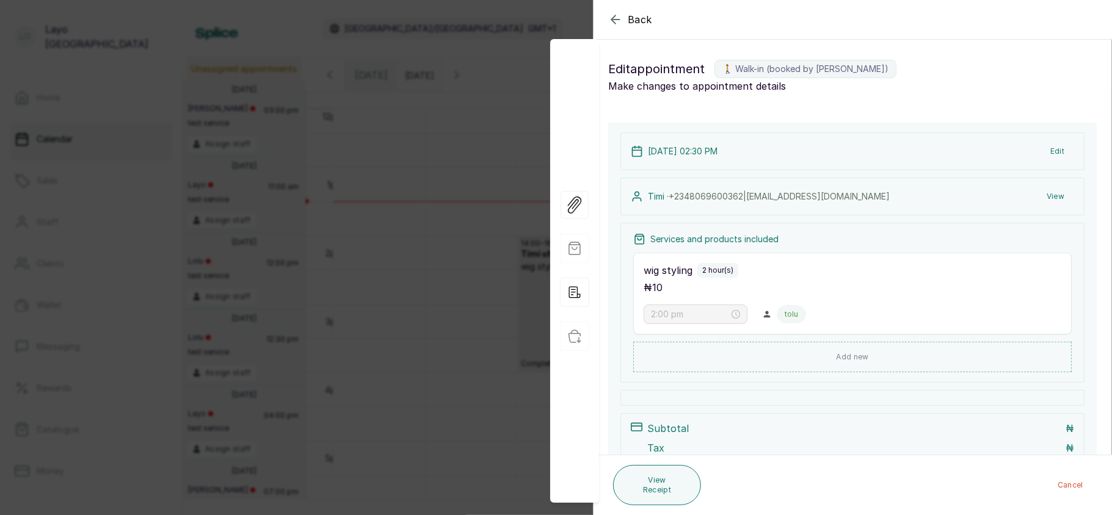
type input "2:30 pm"
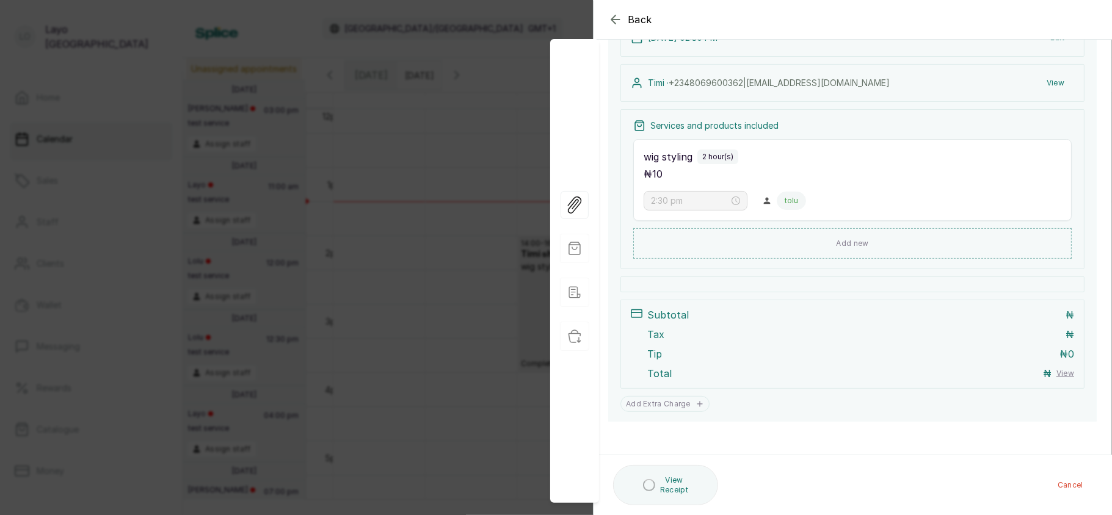
scroll to position [166, 0]
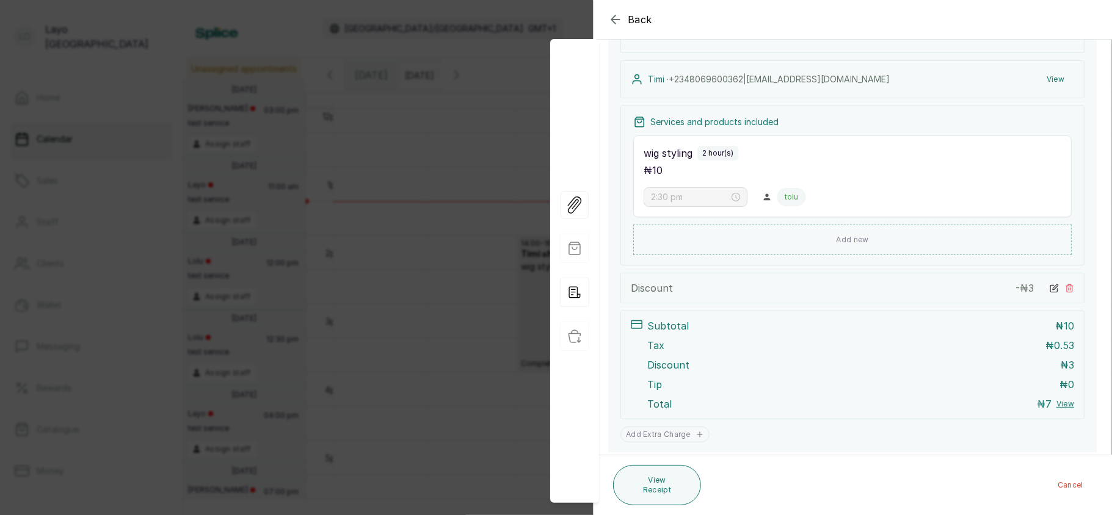
click at [470, 362] on div "Back Appointment Details Edit appointment 🚶 Walk-in (booked by Layo Ogunbanwo) …" at bounding box center [556, 257] width 1112 height 515
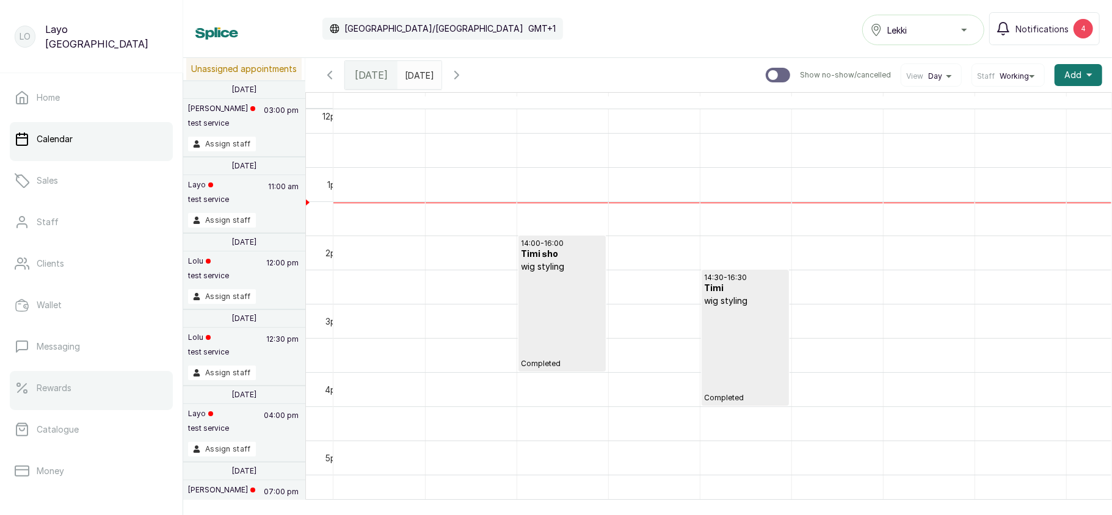
click at [89, 401] on link "Rewards" at bounding box center [91, 388] width 163 height 34
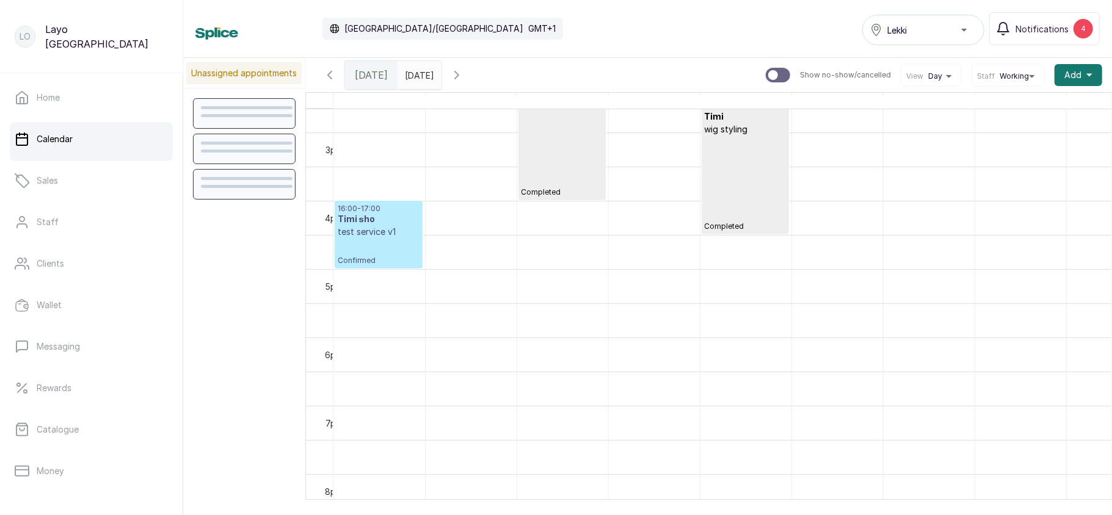
click at [376, 242] on div "16:00 - 17:00 Timi sho test service v1 Confirmed" at bounding box center [379, 235] width 82 height 62
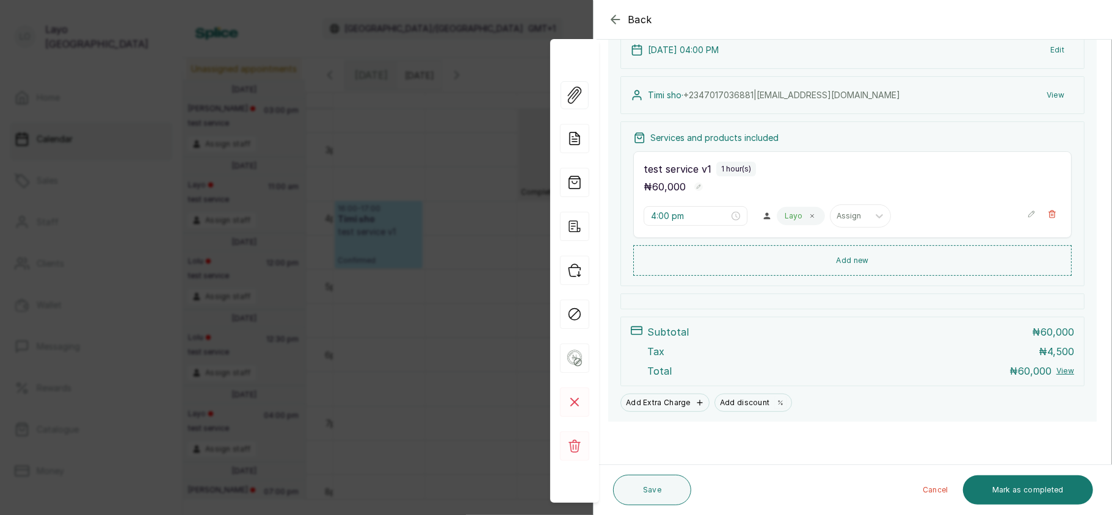
scroll to position [178, 0]
click at [1054, 481] on button "Mark as completed" at bounding box center [1028, 490] width 130 height 29
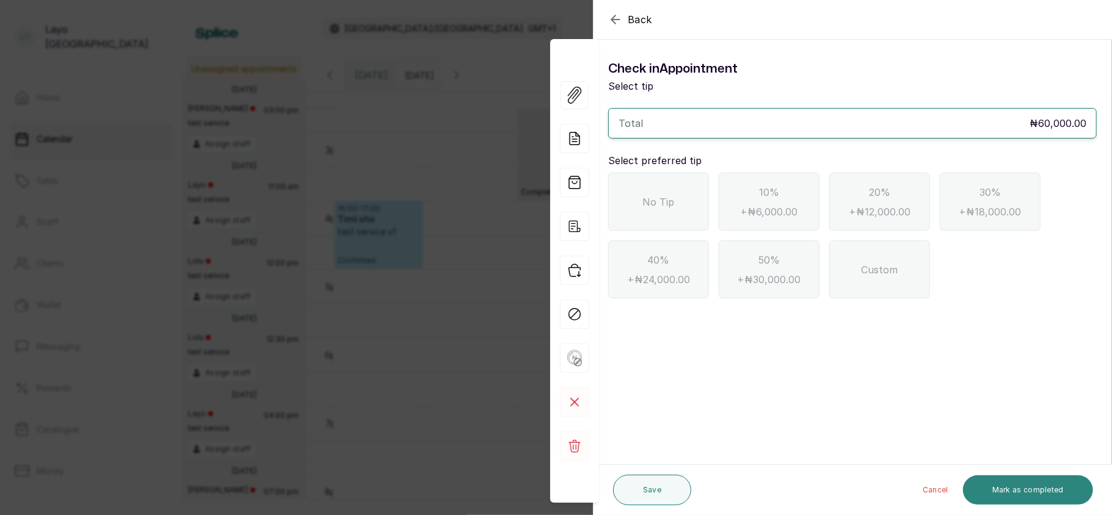
scroll to position [0, 0]
click at [694, 201] on div "No Tip" at bounding box center [658, 202] width 101 height 58
click at [1025, 484] on button "Mark as completed" at bounding box center [1028, 490] width 130 height 29
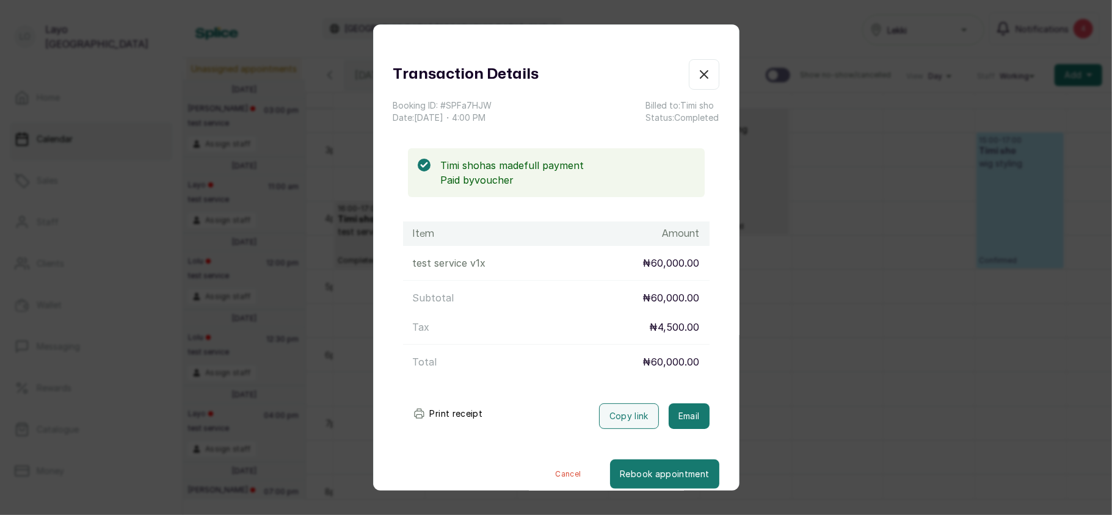
click at [853, 342] on div "Transaction Details Booking ID: # SPFa7HJW Date: 10 Sep, 2025 ・ 4:00 PM Billed …" at bounding box center [556, 257] width 1112 height 515
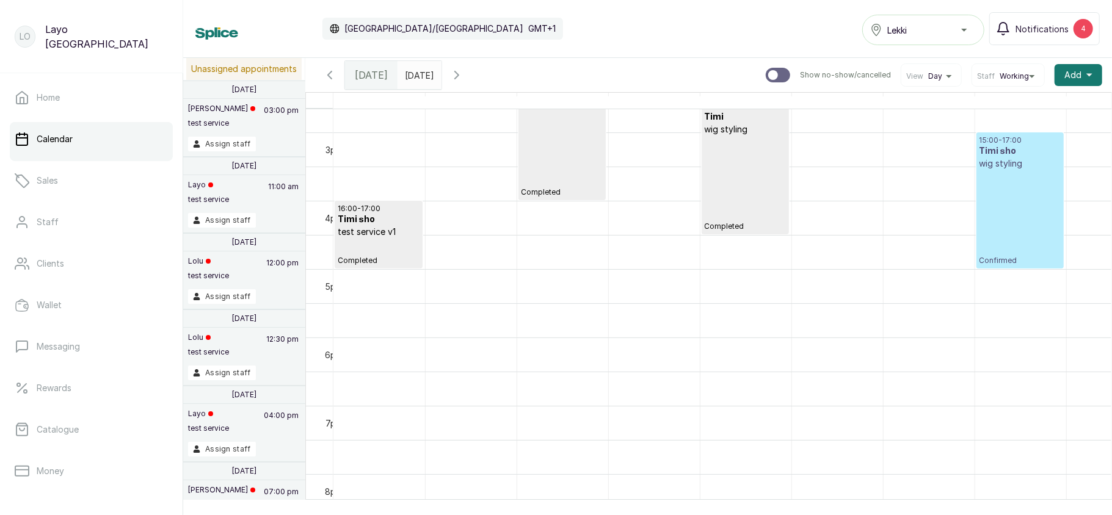
click at [371, 238] on p "test service v1" at bounding box center [379, 232] width 82 height 12
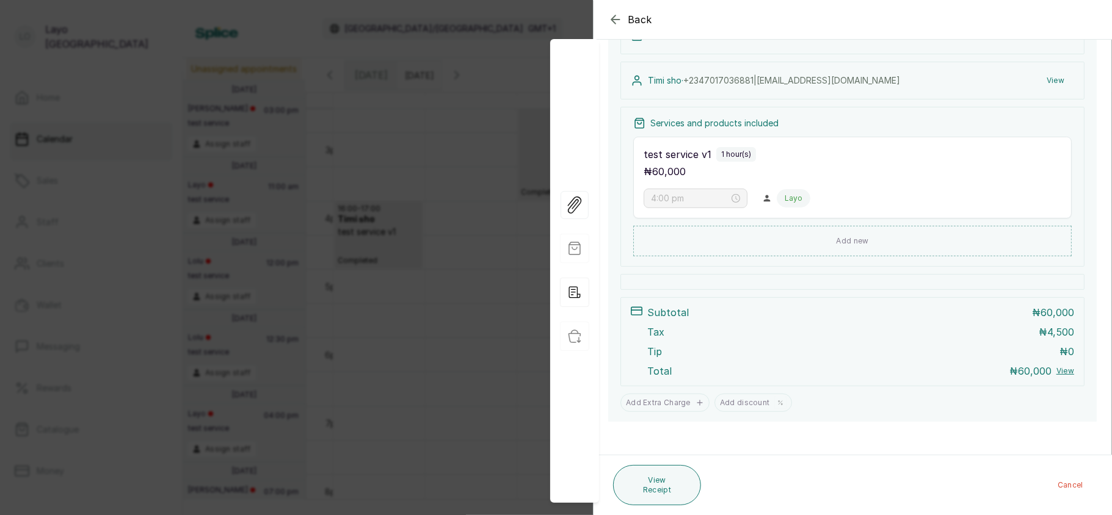
scroll to position [193, 0]
click at [364, 382] on div "Back Appointment Details Edit appointment 🚶 Walk-in (booked by Layo Ogunbanwo) …" at bounding box center [556, 257] width 1112 height 515
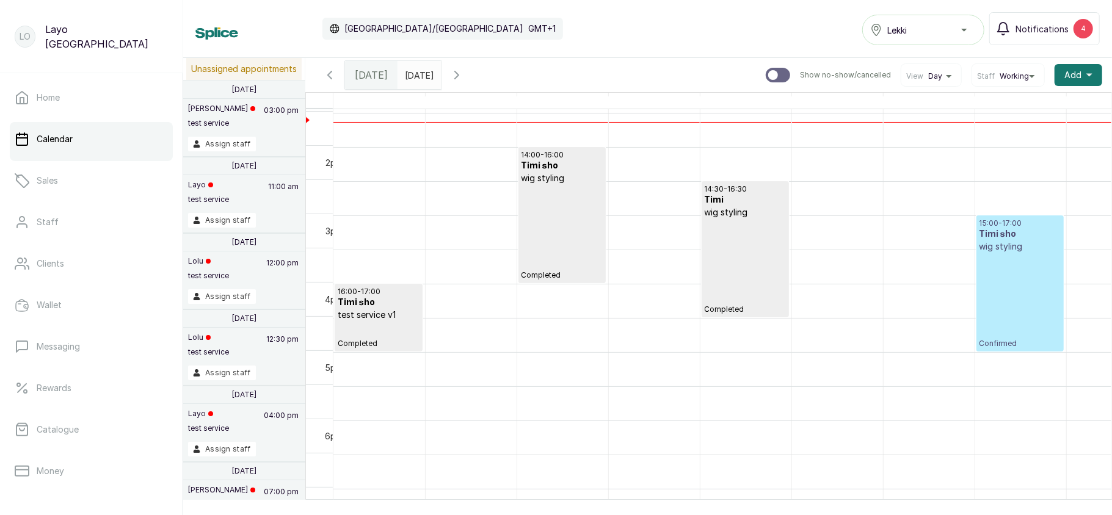
scroll to position [920, 0]
click at [984, 281] on div "15:00 - 17:00 Timi sho wig styling Confirmed" at bounding box center [1019, 284] width 81 height 130
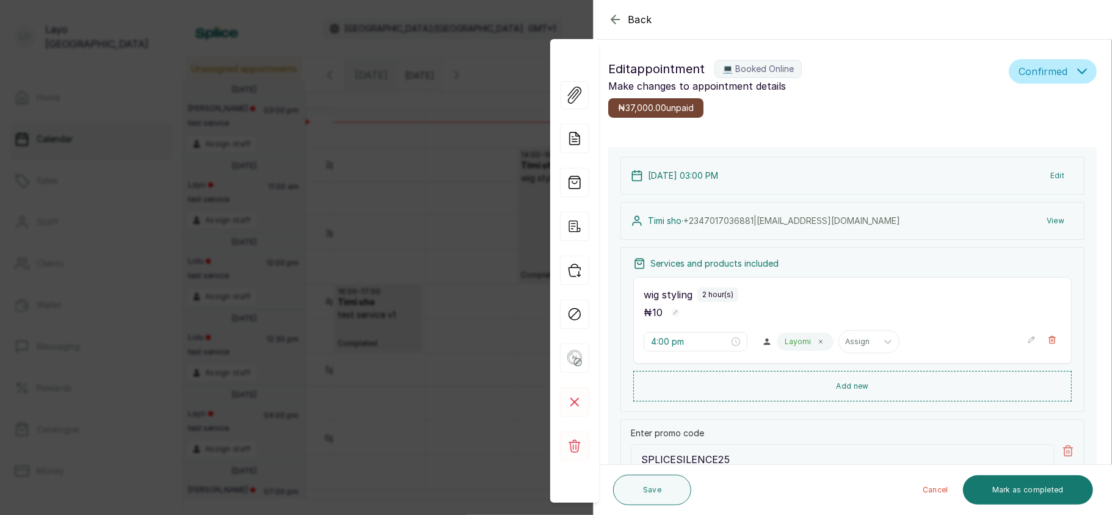
type input "3:00 pm"
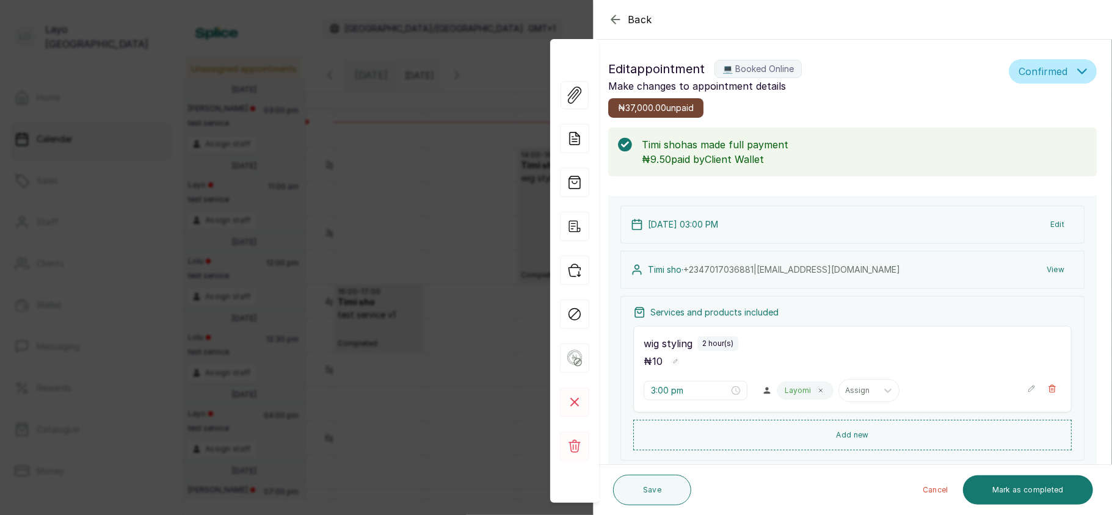
scroll to position [269, 0]
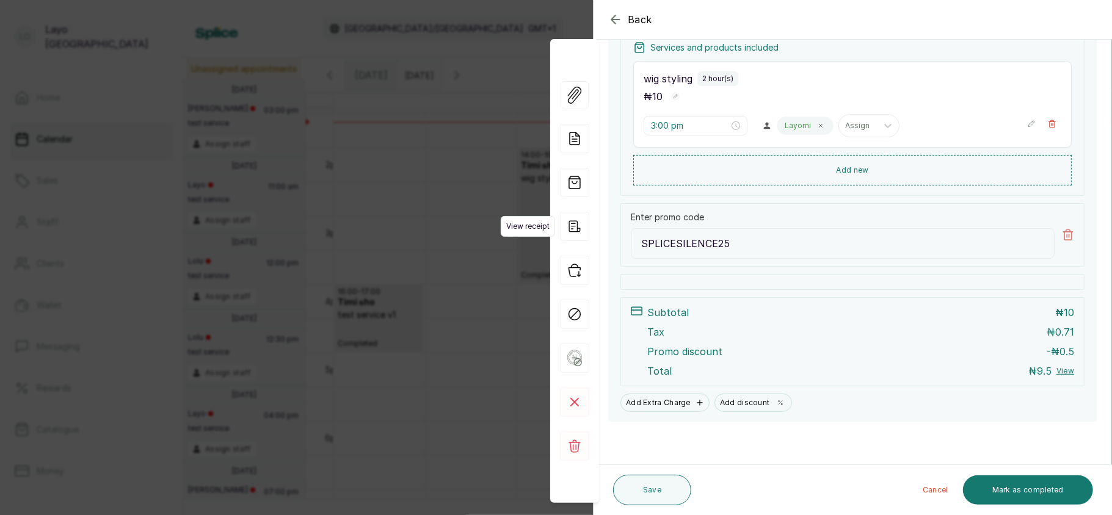
click at [579, 230] on icon "button" at bounding box center [574, 226] width 29 height 29
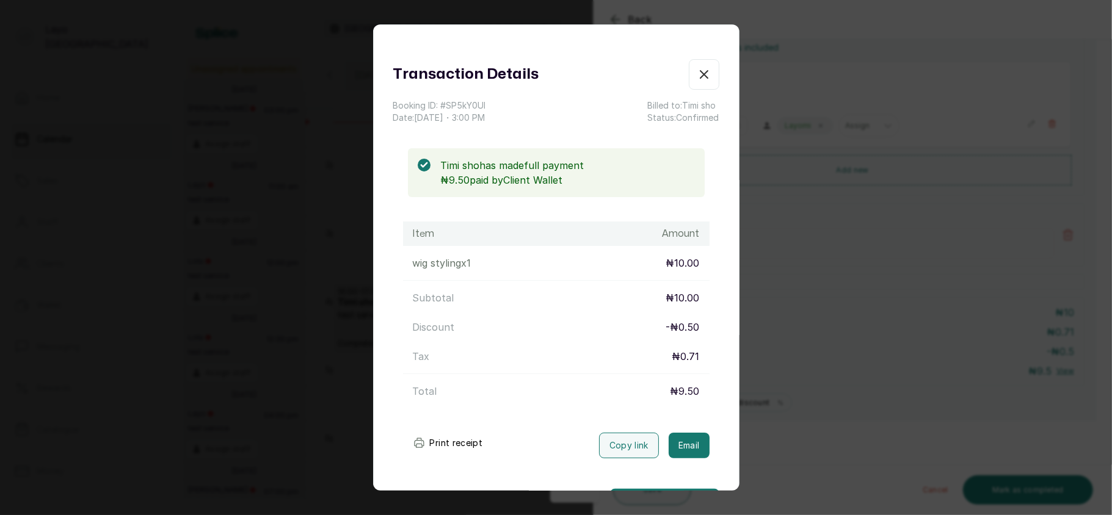
scroll to position [45, 0]
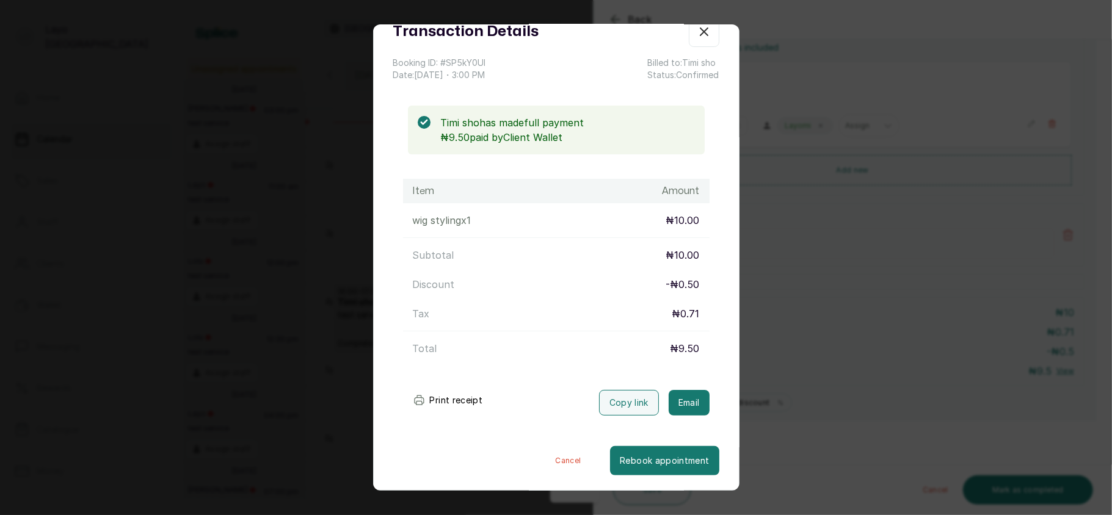
click at [880, 272] on div "Transaction Details Booking ID: # SP5kY0UI Date: 10 Sep, 2025 ・ 3:00 PM Billed …" at bounding box center [556, 257] width 1112 height 515
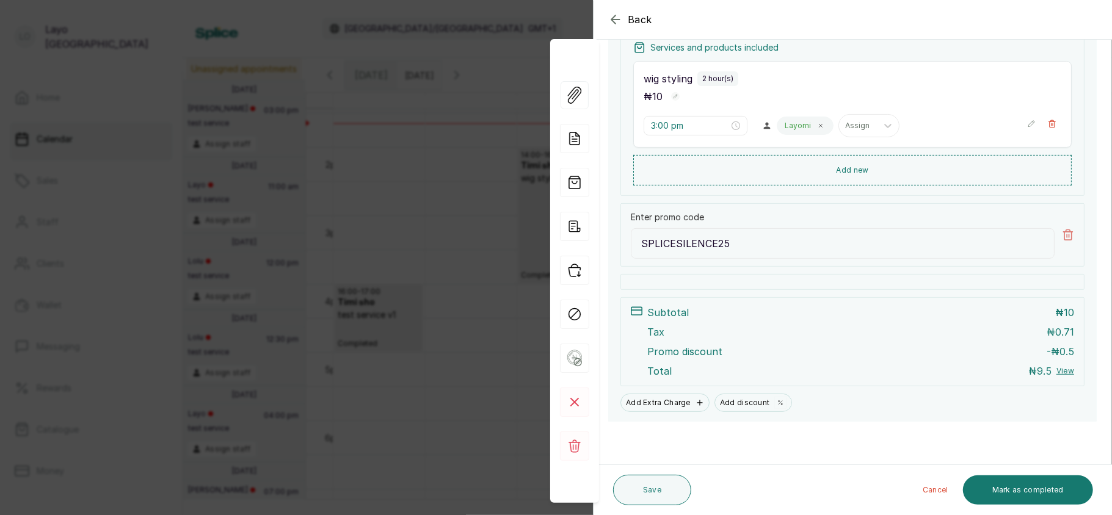
scroll to position [269, 0]
click at [1030, 482] on button "Mark as completed" at bounding box center [1028, 490] width 130 height 29
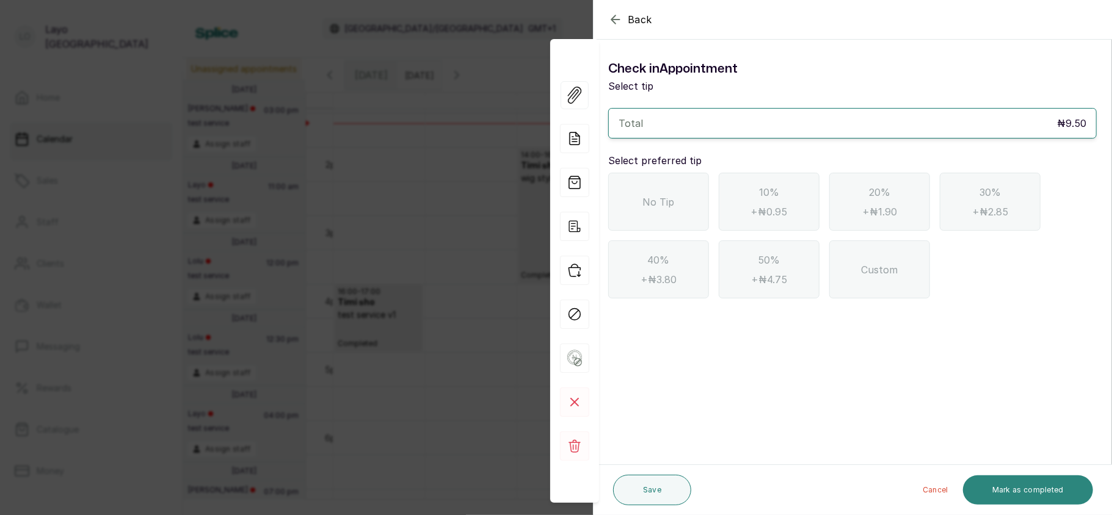
scroll to position [0, 0]
click at [663, 186] on div "No Tip" at bounding box center [658, 202] width 101 height 58
click at [1038, 492] on button "Mark as completed" at bounding box center [1028, 490] width 130 height 29
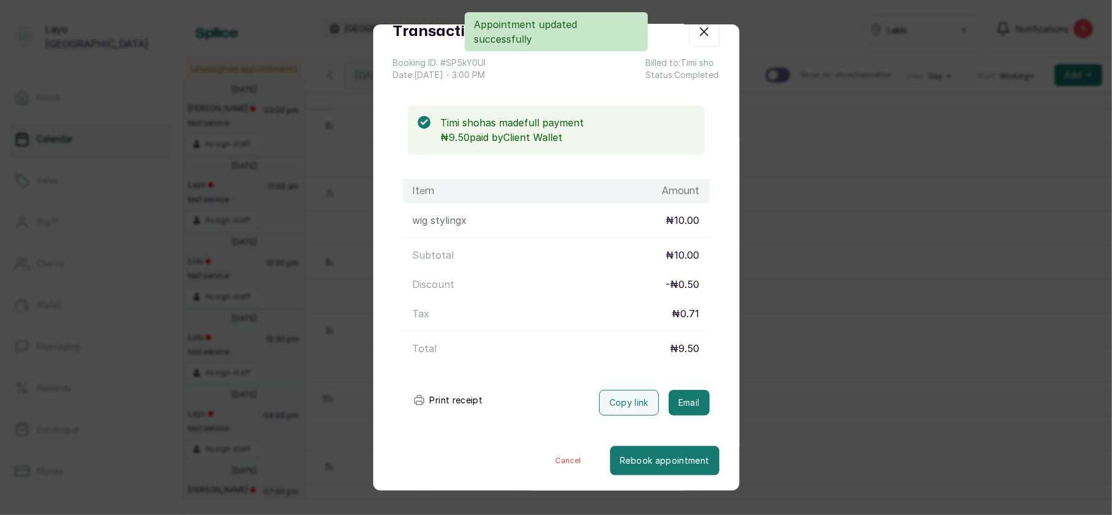
scroll to position [45, 0]
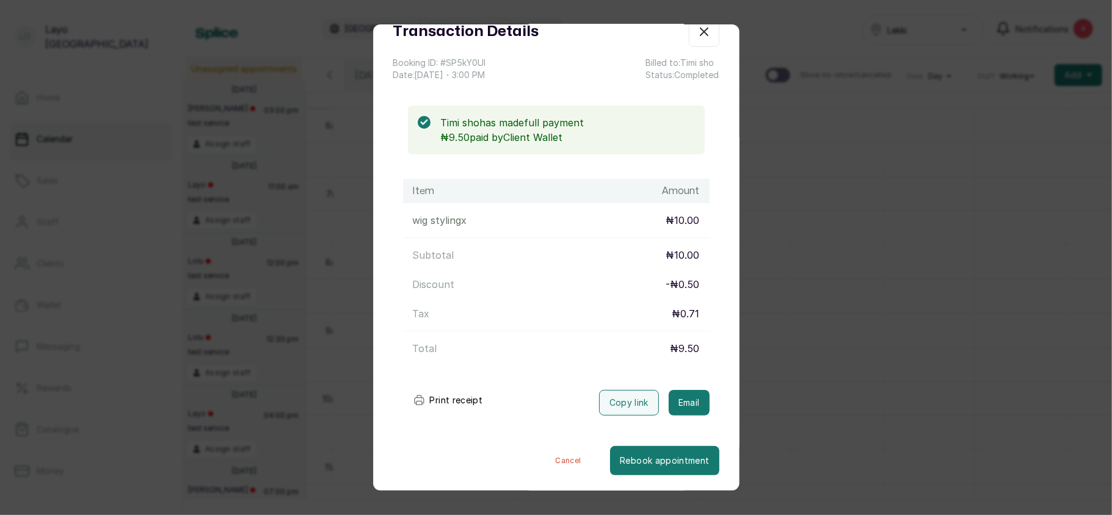
click at [788, 318] on div "Transaction Details Booking ID: # SP5kY0UI Date: 10 Sep, 2025 ・ 3:00 PM Billed …" at bounding box center [556, 257] width 1112 height 515
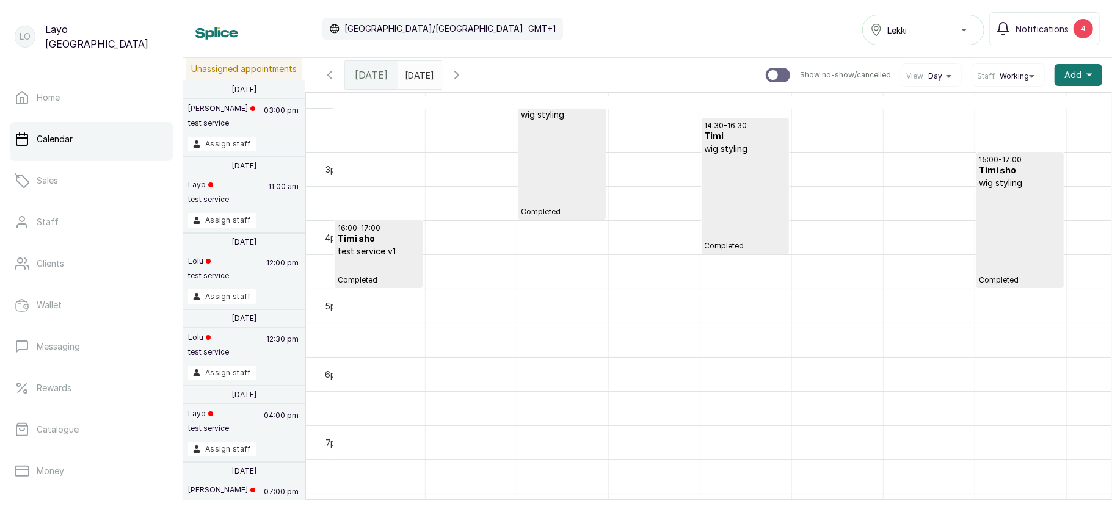
scroll to position [1053, 0]
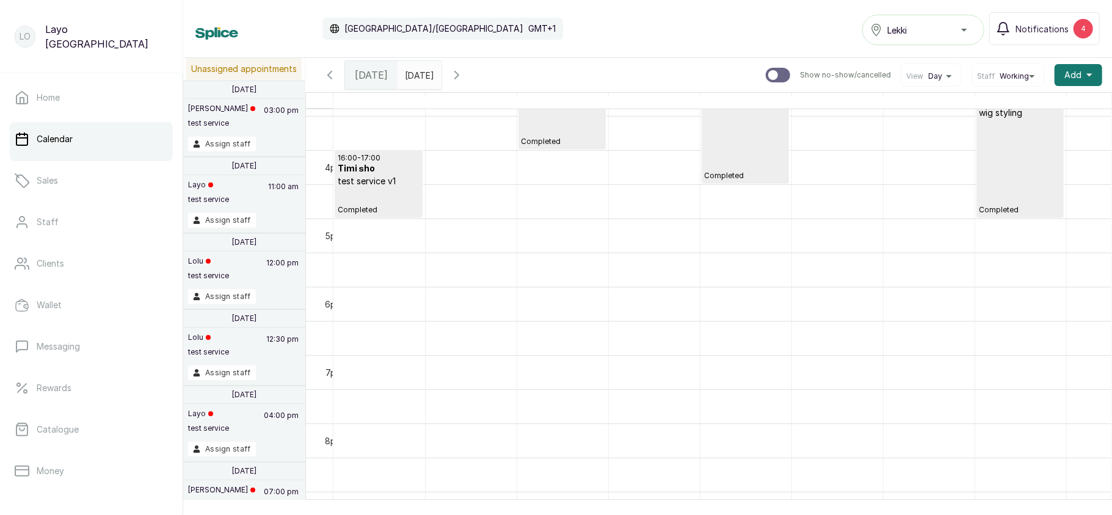
click at [1017, 201] on div "15:00 - 17:00 Timi sho wig styling Completed" at bounding box center [1019, 150] width 81 height 130
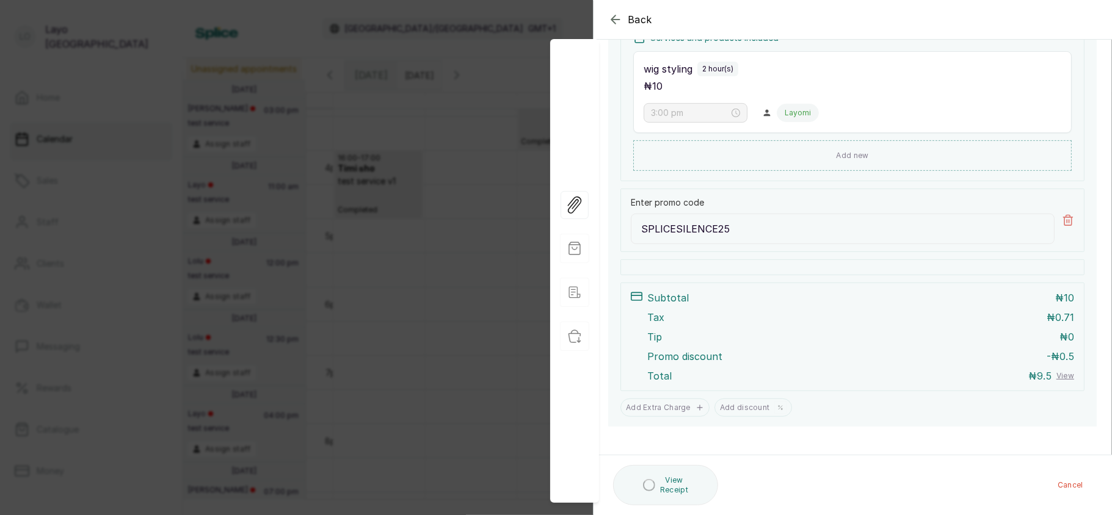
scroll to position [284, 0]
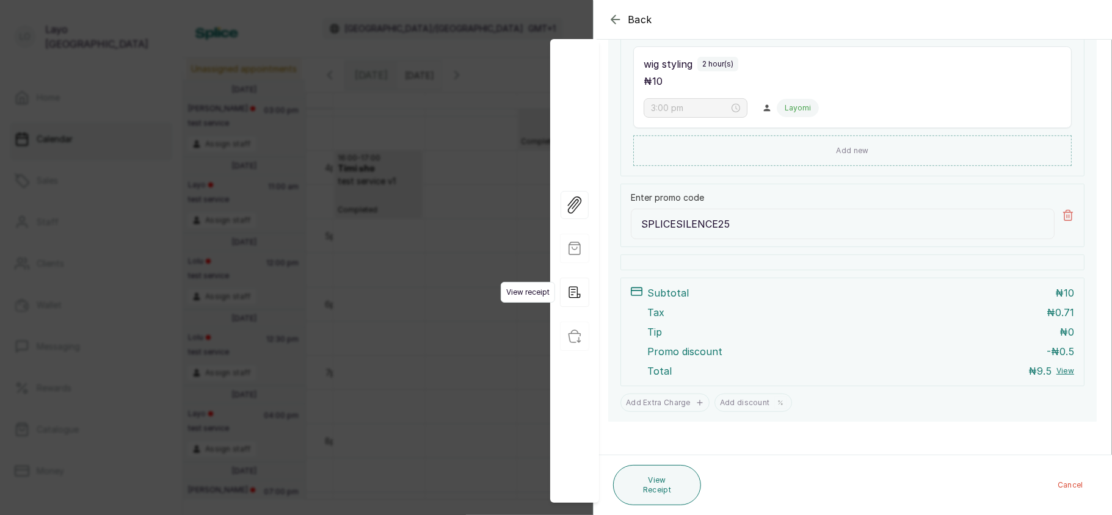
click at [581, 300] on icon "button" at bounding box center [574, 292] width 29 height 29
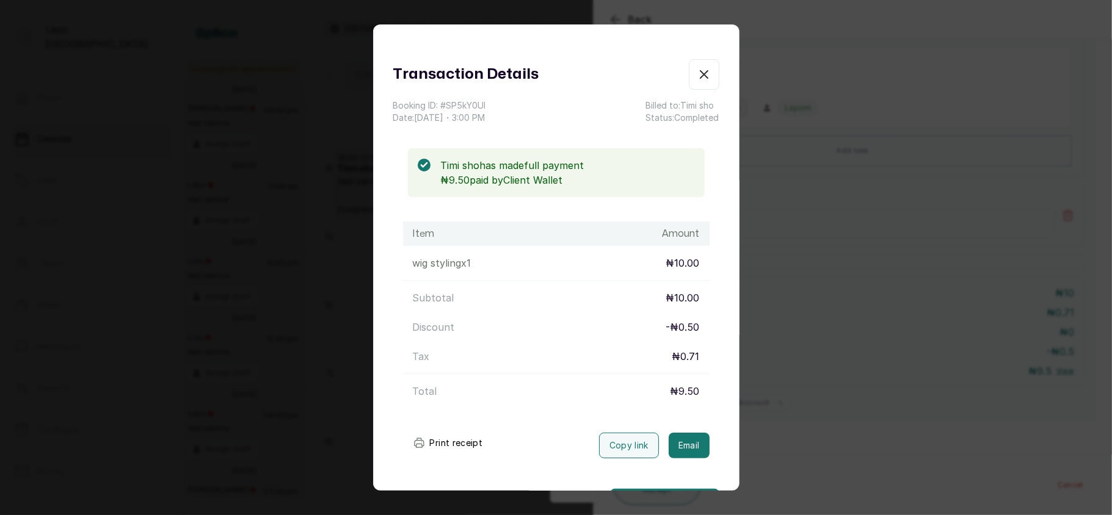
scroll to position [45, 0]
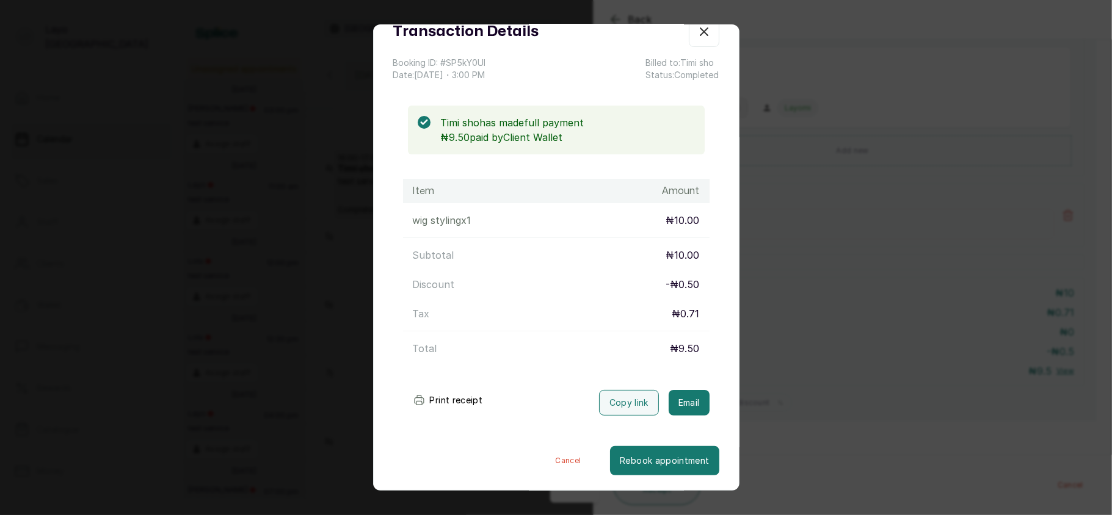
click at [865, 329] on div "Transaction Details Booking ID: # SP5kY0UI Date: 10 Sep, 2025 ・ 3:00 PM Billed …" at bounding box center [556, 257] width 1112 height 515
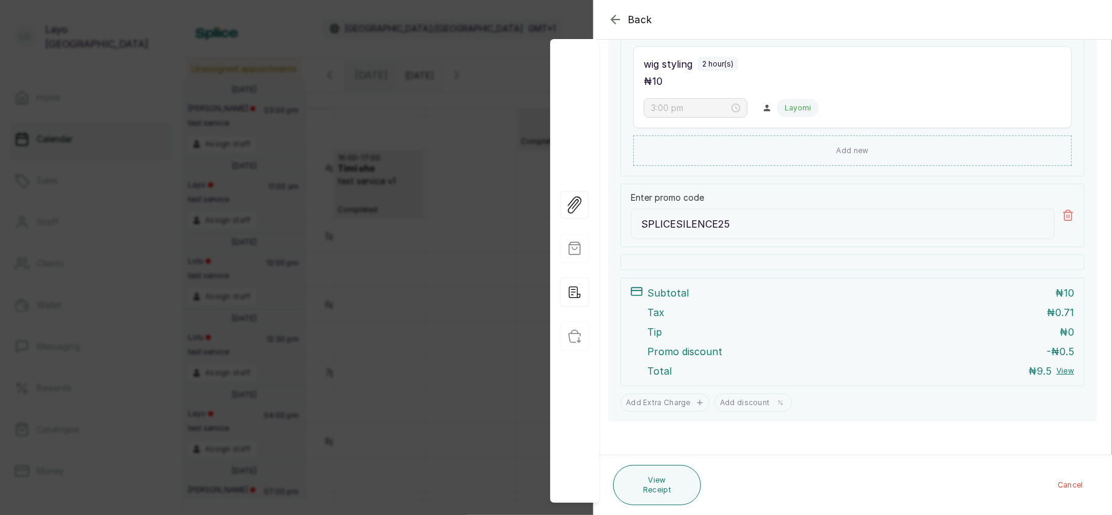
click at [401, 366] on div "Back Appointment Details Edit appointment 💻 Booked Online Make changes to appoi…" at bounding box center [556, 257] width 1112 height 515
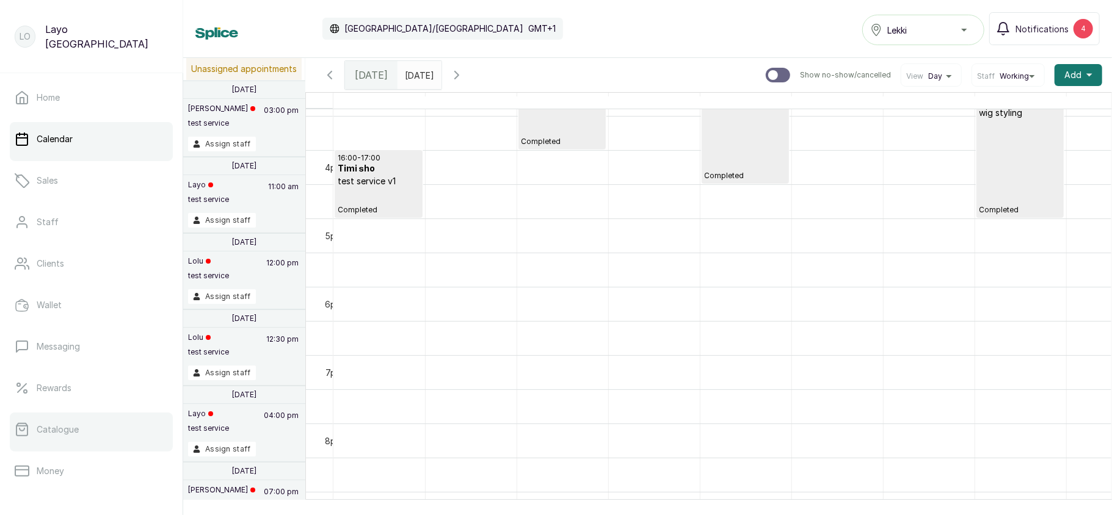
click at [74, 418] on link "Catalogue" at bounding box center [91, 430] width 163 height 34
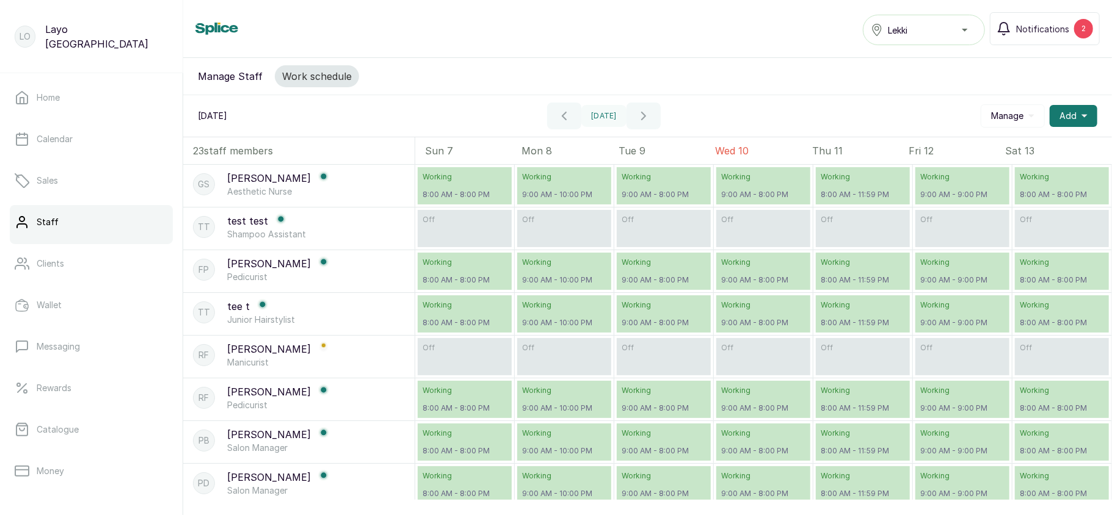
click at [457, 182] on p "Working" at bounding box center [465, 177] width 84 height 10
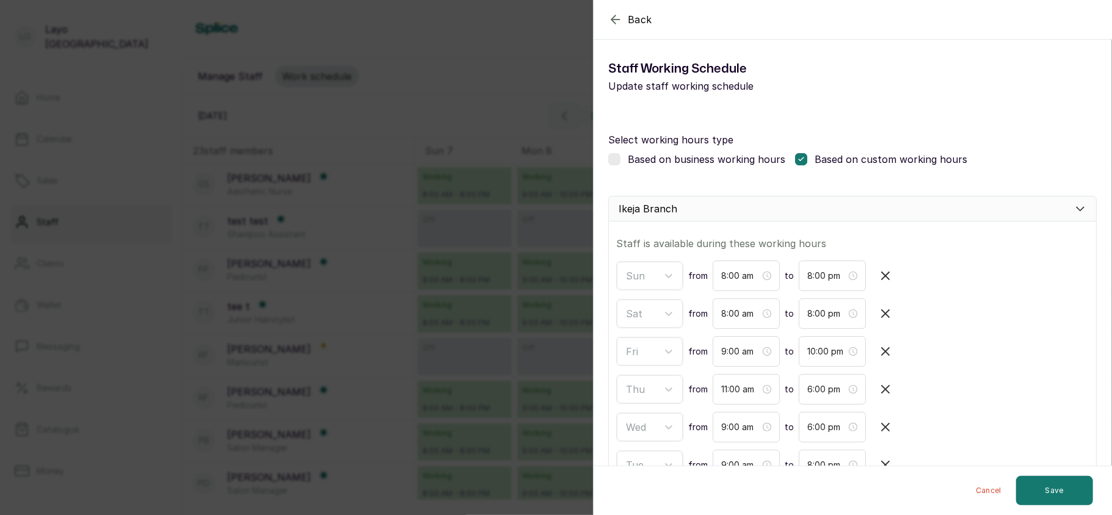
click at [457, 186] on div "Back Modify Working schedule Staff Working Schedule Update staff working schedu…" at bounding box center [556, 257] width 1112 height 515
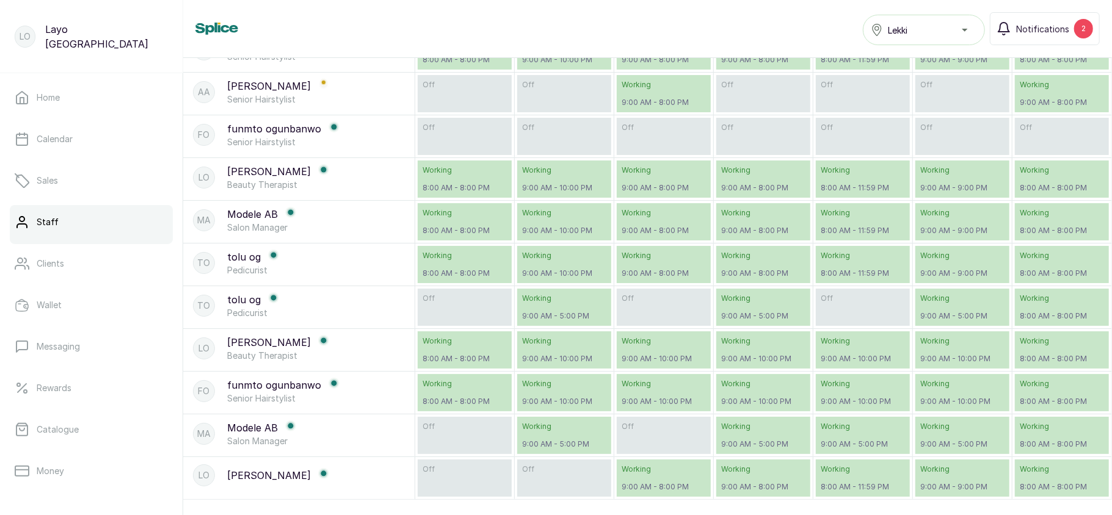
scroll to position [703, 0]
click at [533, 397] on p "9:00 AM - 10:00 PM" at bounding box center [564, 402] width 84 height 10
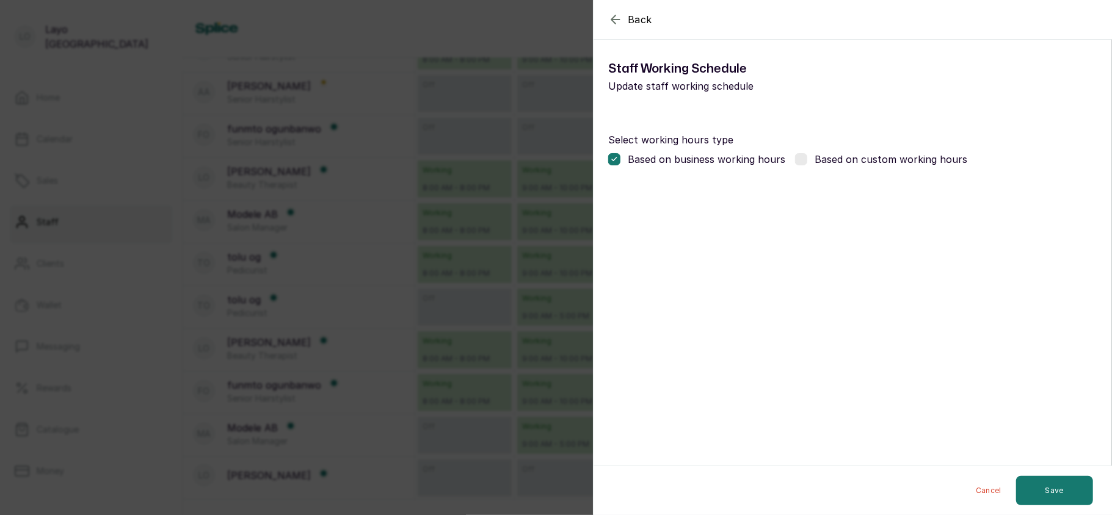
click at [533, 376] on div "Back Modify Working schedule Staff Working Schedule Update staff working schedu…" at bounding box center [556, 257] width 1112 height 515
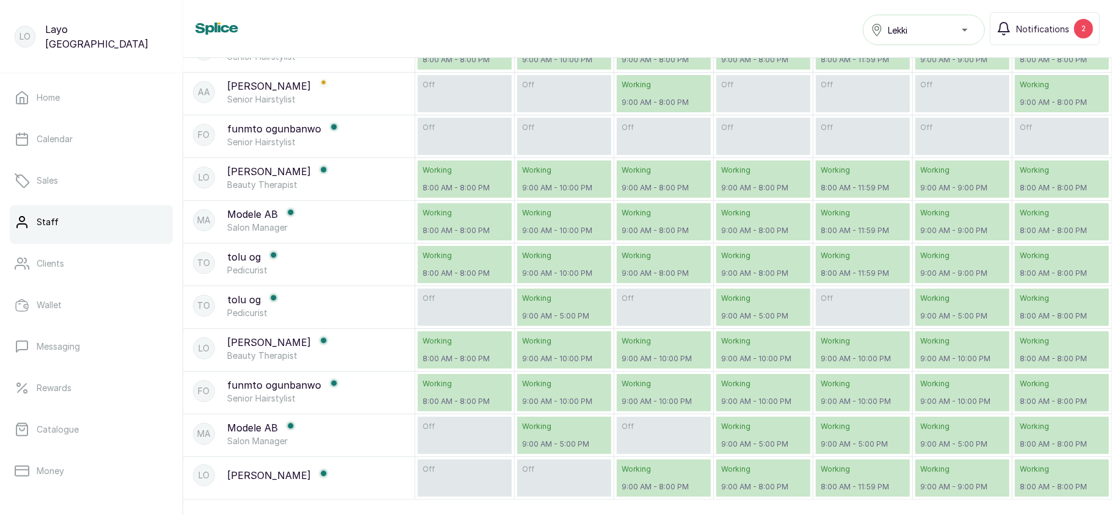
click at [540, 422] on p "Working" at bounding box center [564, 427] width 84 height 10
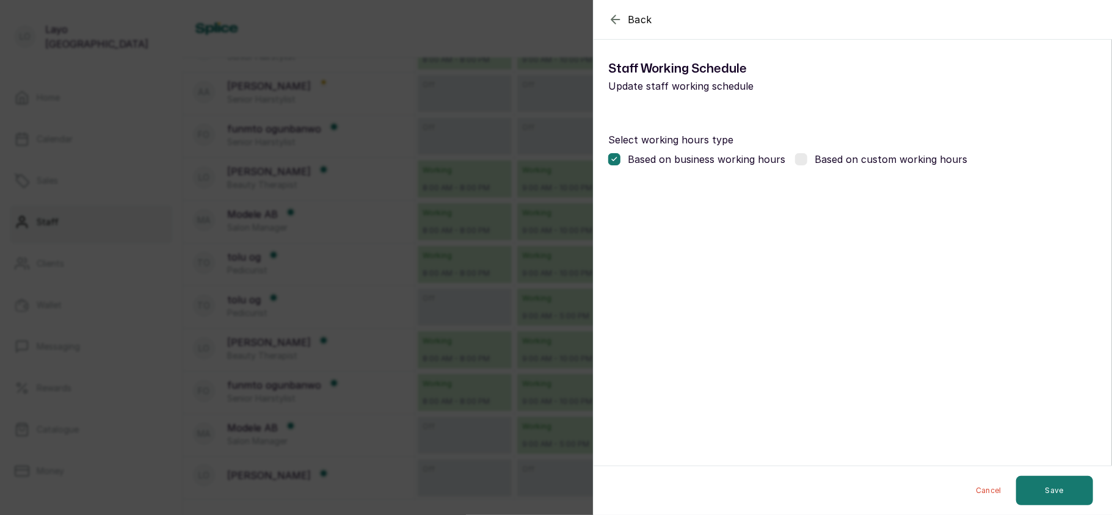
click at [540, 419] on div "Back Modify Working schedule Staff Working Schedule Update staff working schedu…" at bounding box center [556, 257] width 1112 height 515
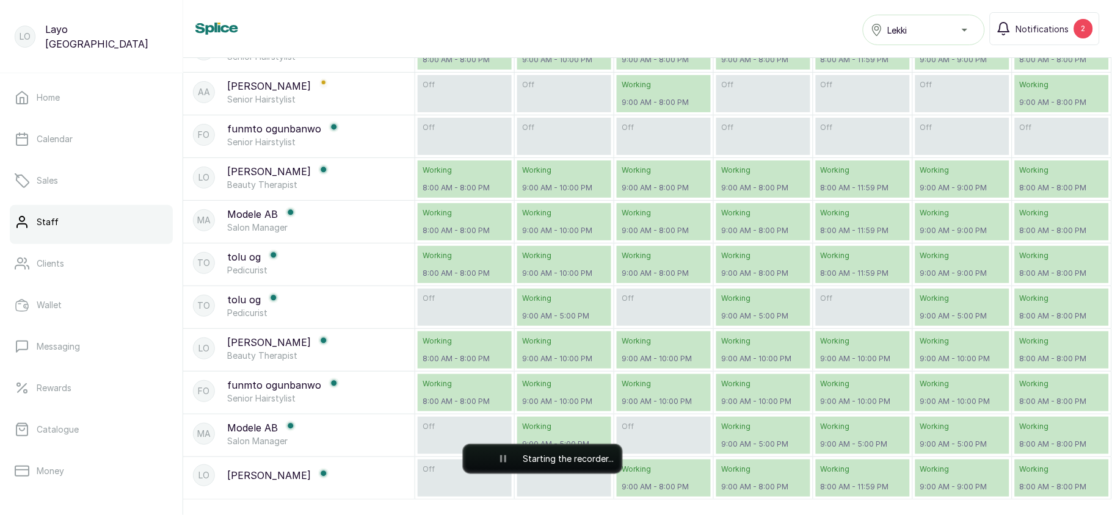
scroll to position [702, 0]
click at [543, 379] on p "Working" at bounding box center [564, 384] width 84 height 10
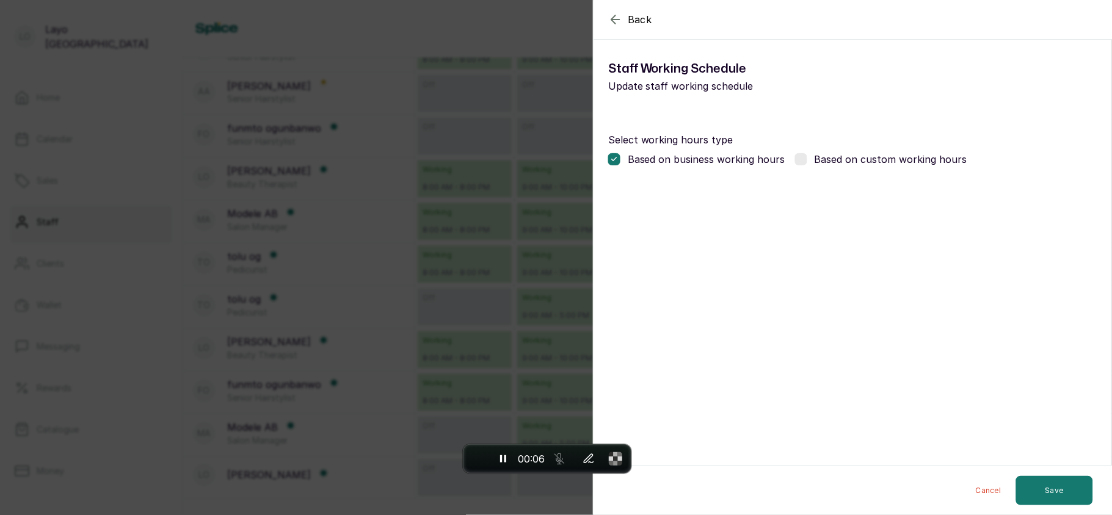
click at [543, 371] on div "Back Modify Working schedule Staff Working Schedule Update staff working schedu…" at bounding box center [556, 257] width 1112 height 515
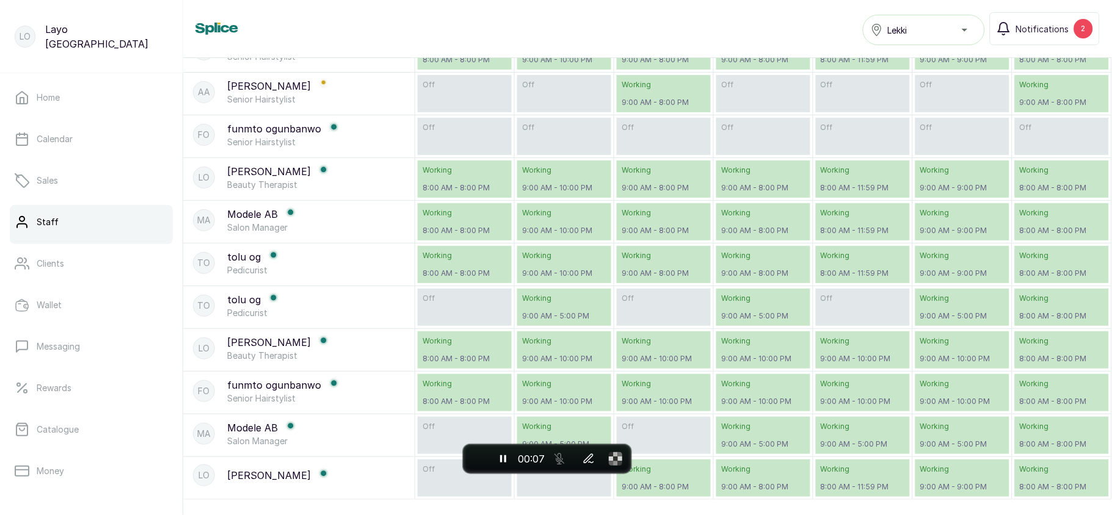
click at [550, 422] on p "Working" at bounding box center [564, 427] width 84 height 10
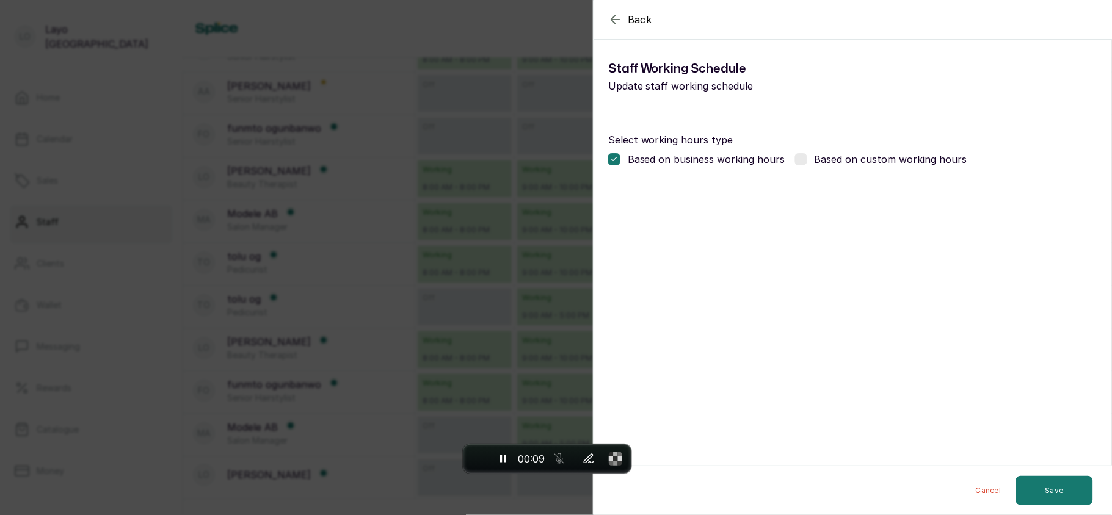
click at [550, 421] on div "Back Modify Working schedule Staff Working Schedule Update staff working schedu…" at bounding box center [556, 257] width 1112 height 515
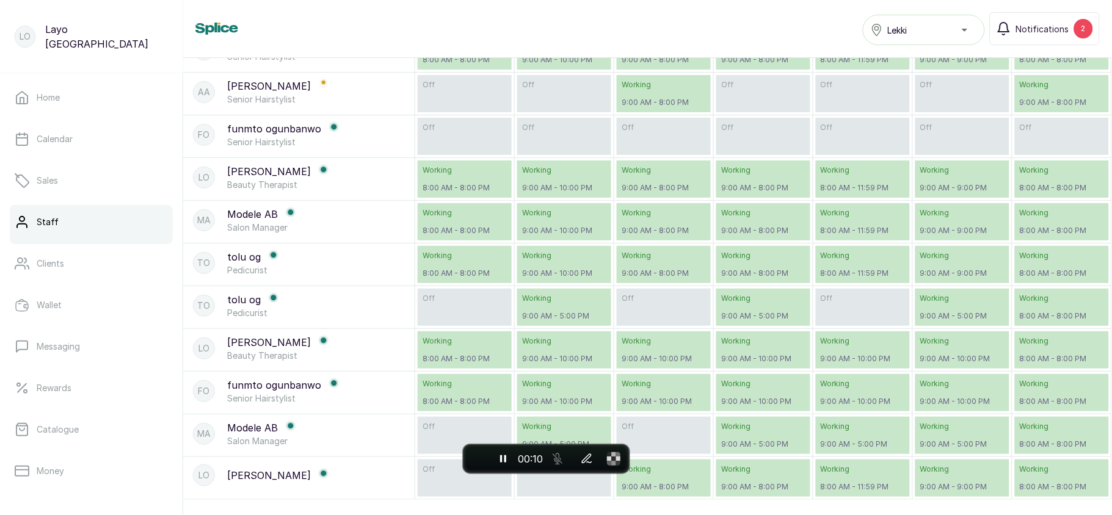
click at [523, 354] on p "9:00 AM - 10:00 PM" at bounding box center [564, 359] width 84 height 10
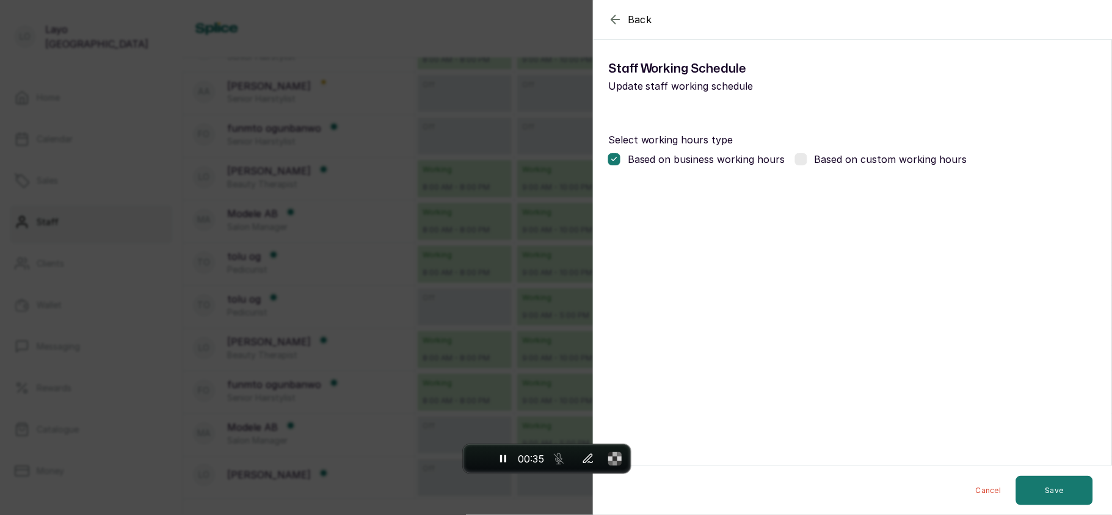
click at [523, 330] on div "Back Modify Working schedule Staff Working Schedule Update staff working schedu…" at bounding box center [556, 257] width 1112 height 515
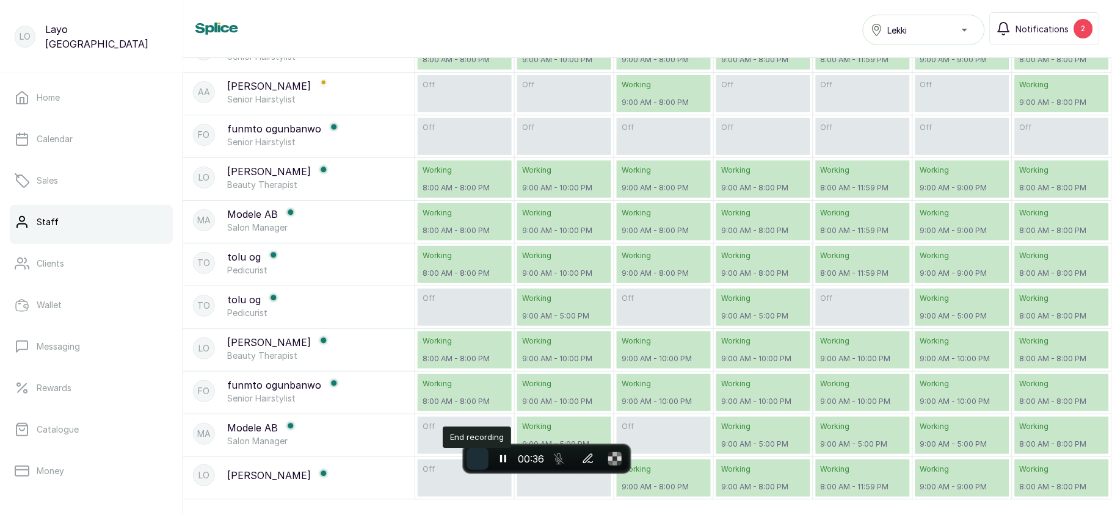
click at [471, 454] on button "End recording" at bounding box center [478, 459] width 22 height 22
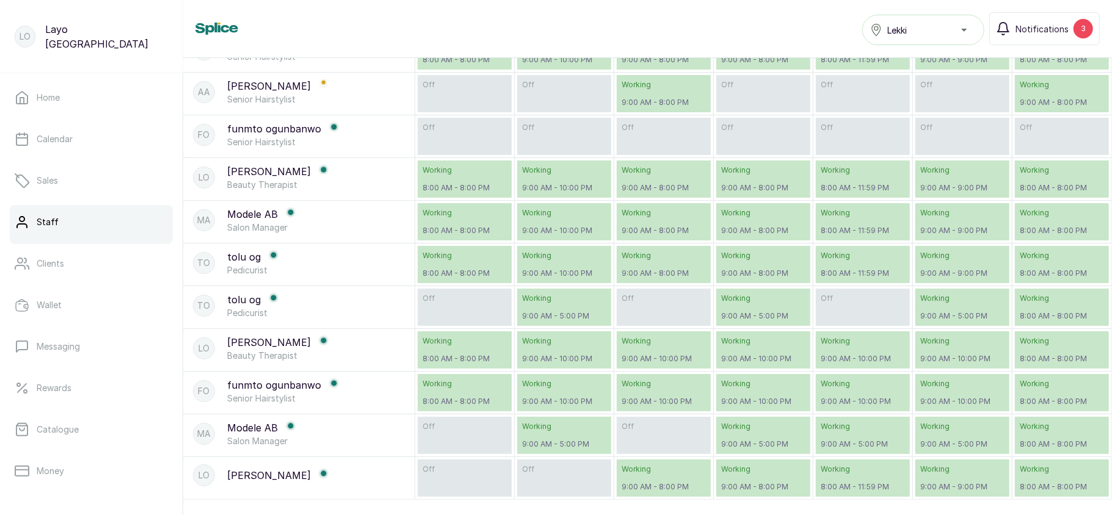
scroll to position [176, 0]
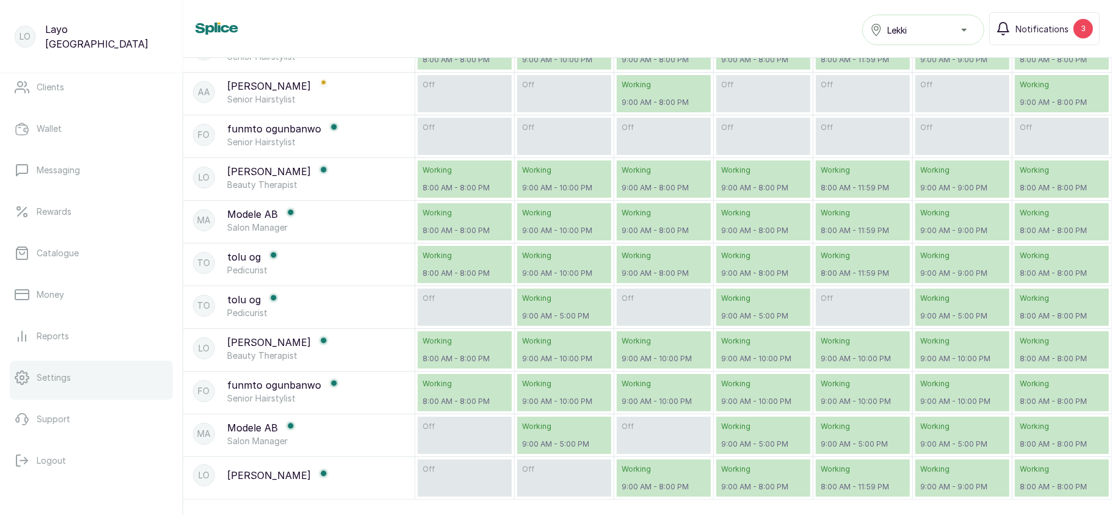
click at [46, 384] on link "Settings" at bounding box center [91, 378] width 163 height 34
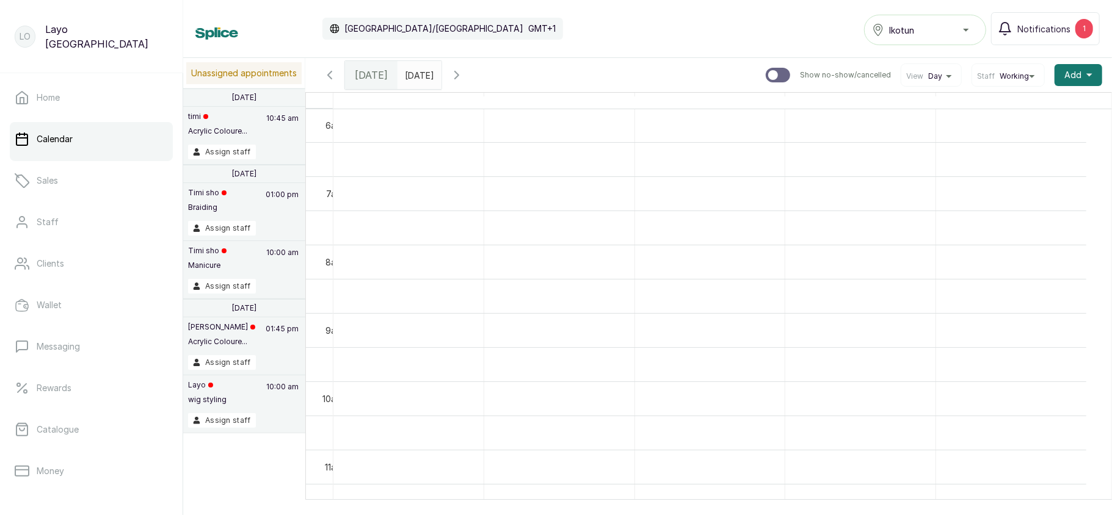
scroll to position [176, 0]
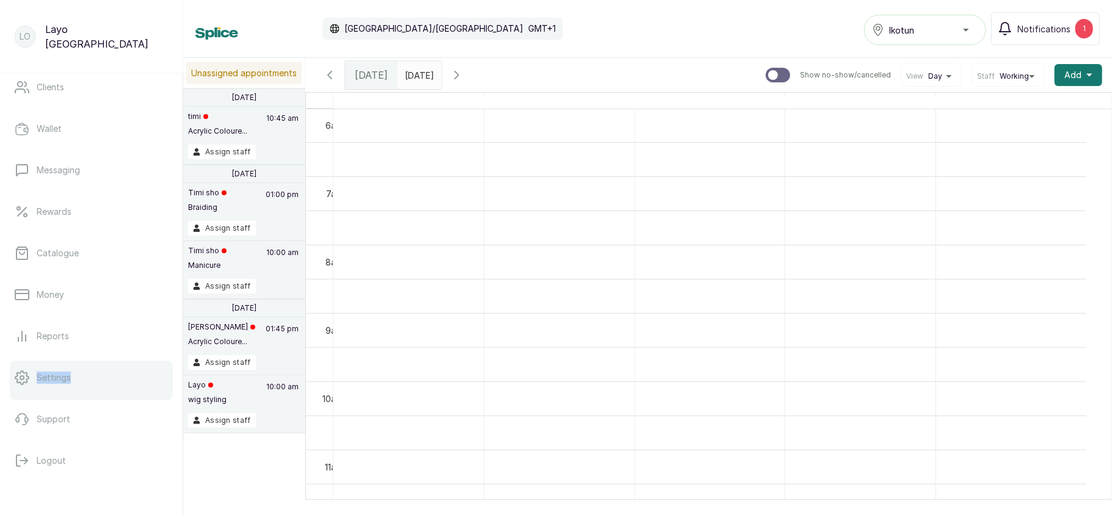
drag, startPoint x: 74, startPoint y: 357, endPoint x: 78, endPoint y: 383, distance: 27.2
click at [78, 383] on ul "Home Calendar Sales Staff Clients Wallet Messaging Rewards Catalogue Money Repo…" at bounding box center [91, 191] width 163 height 574
click at [78, 383] on link "Settings" at bounding box center [91, 378] width 163 height 34
